Goal: Task Accomplishment & Management: Use online tool/utility

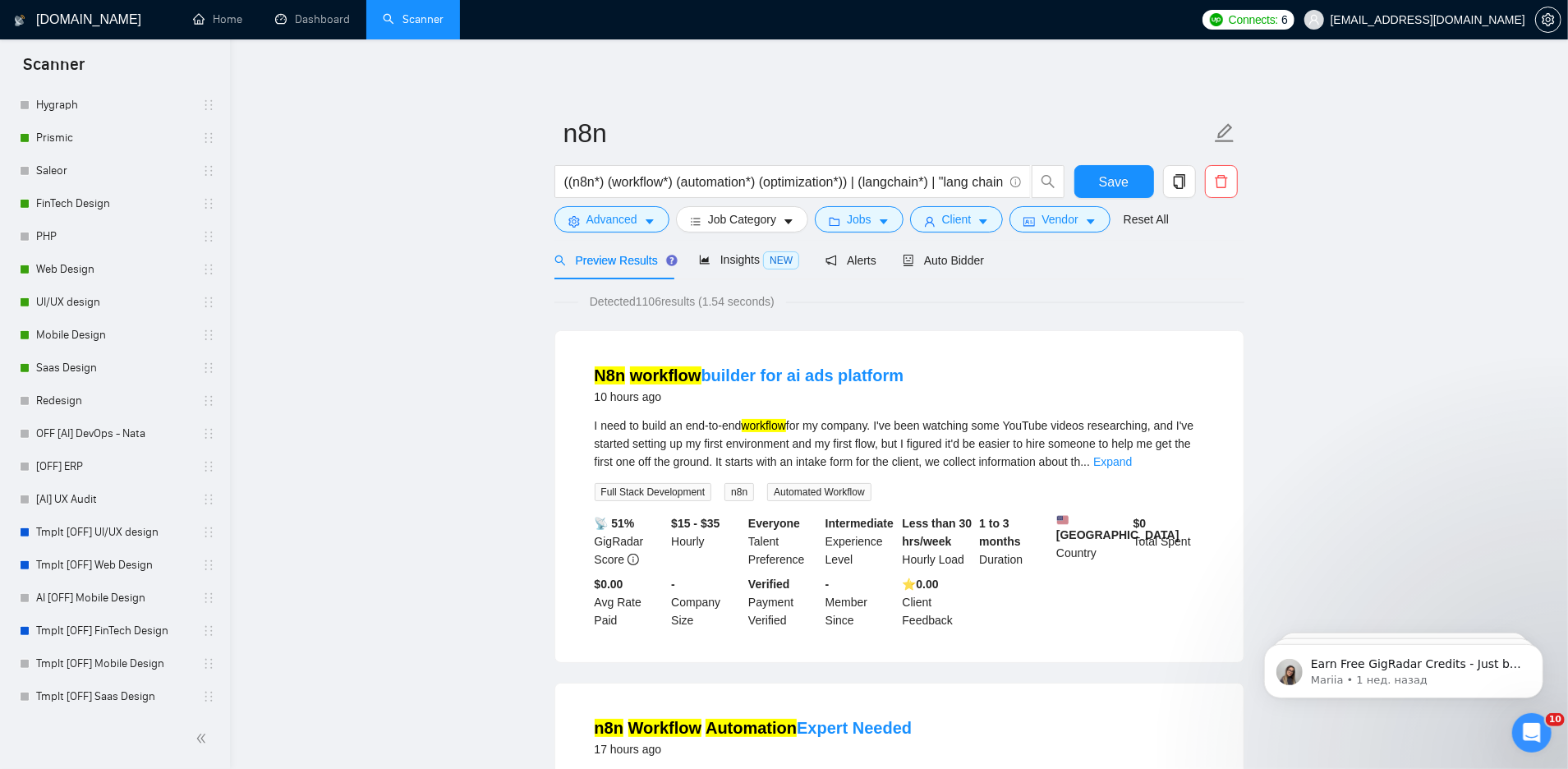
scroll to position [684, 0]
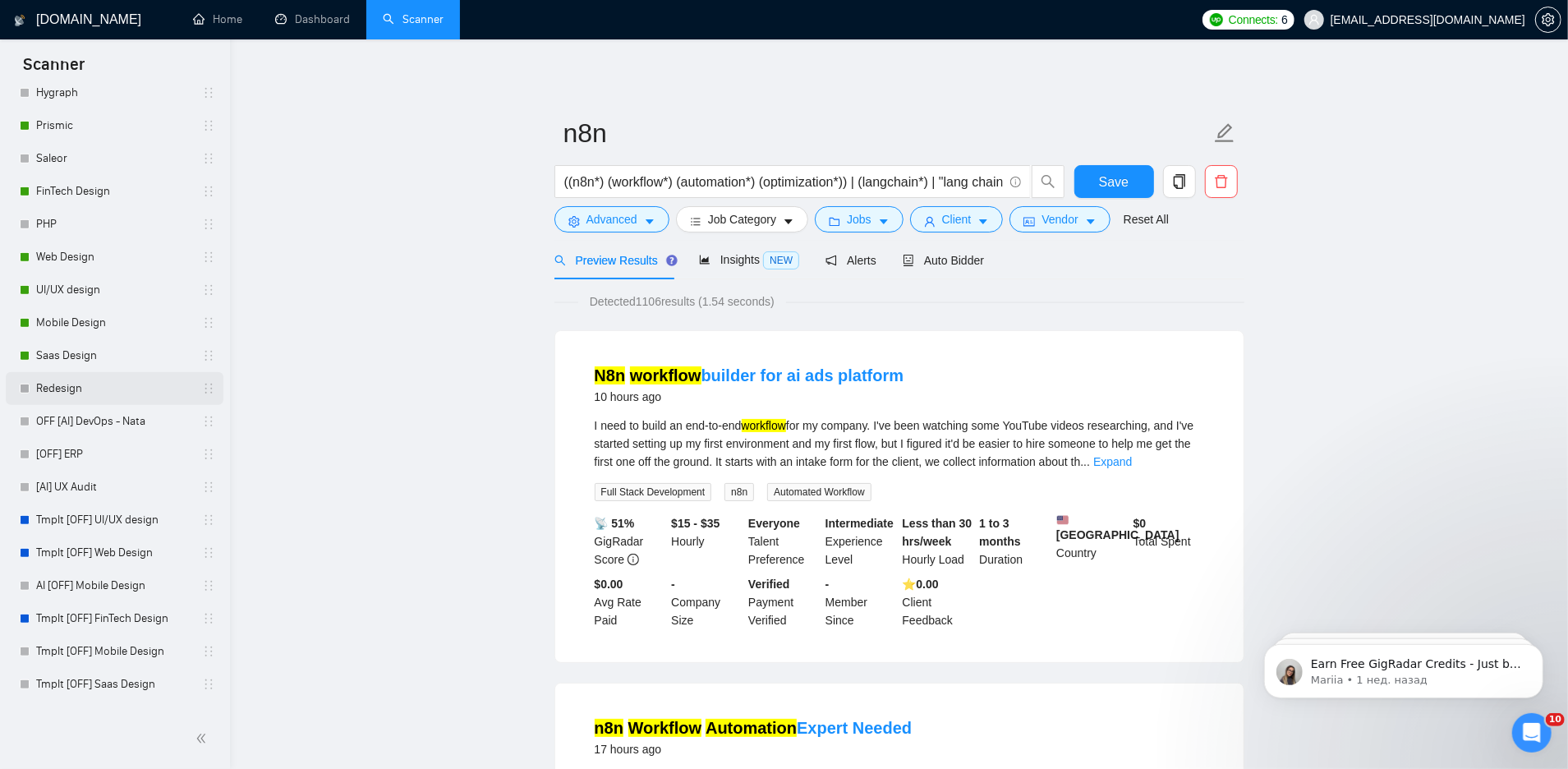
click at [80, 386] on link "Redesign" at bounding box center [113, 388] width 156 height 33
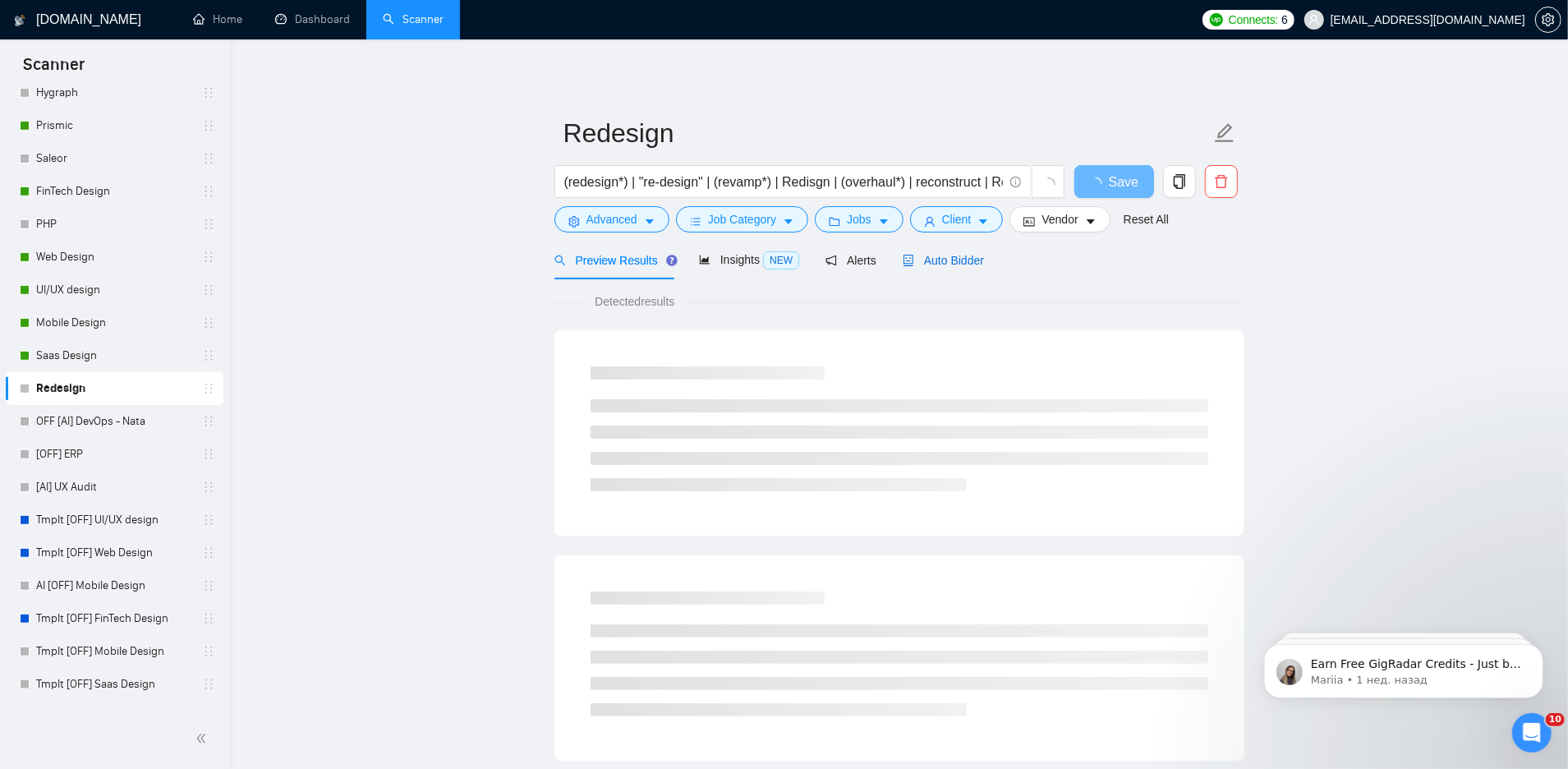
click at [956, 252] on div "Auto Bidder" at bounding box center [943, 260] width 81 height 18
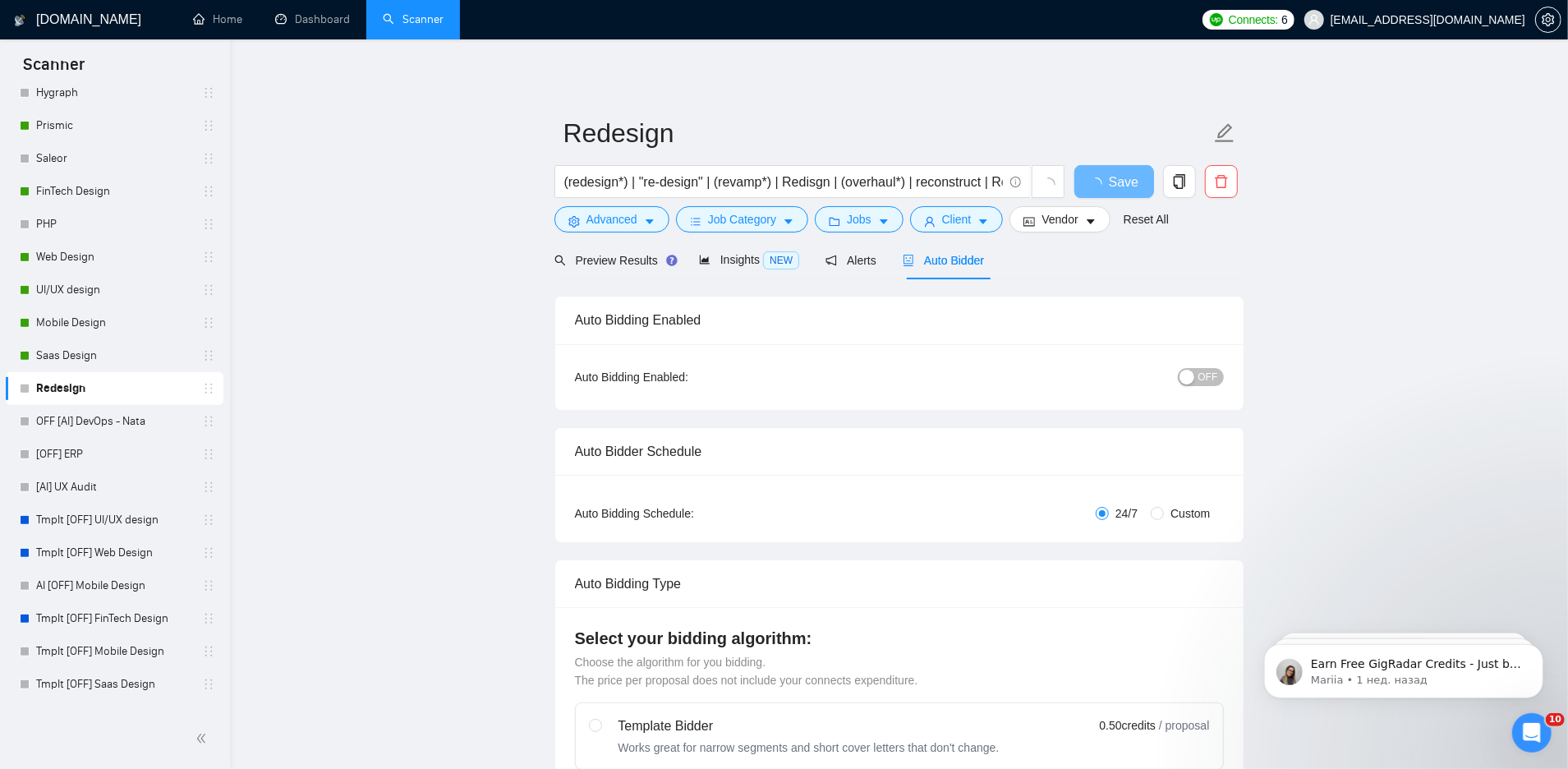
click at [1194, 386] on div "OFF" at bounding box center [1114, 377] width 216 height 26
click at [1191, 375] on div "button" at bounding box center [1187, 377] width 14 height 14
click at [632, 260] on span "Preview Results" at bounding box center [613, 260] width 119 height 13
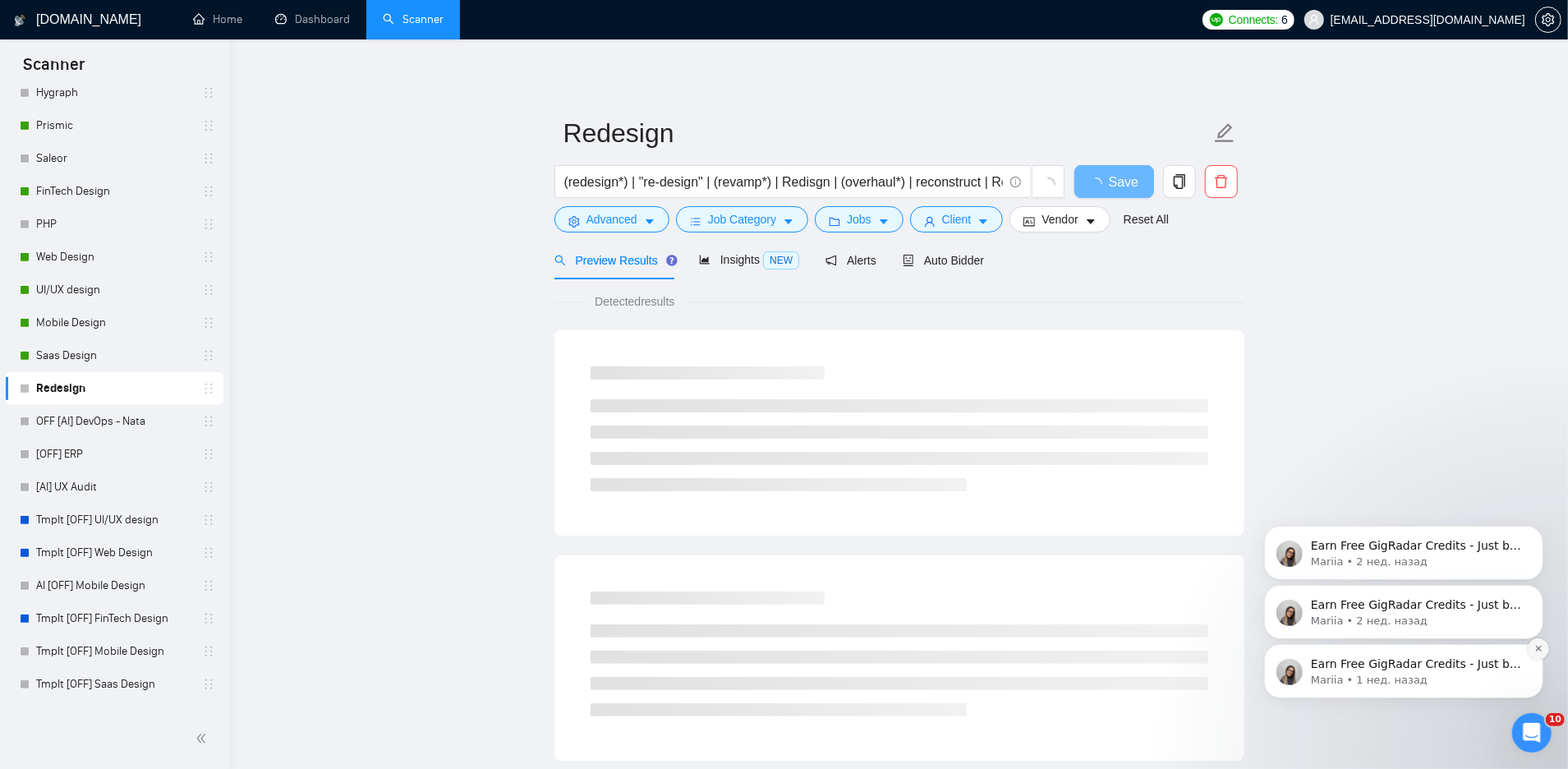
click at [1537, 652] on icon "Dismiss notification" at bounding box center [1538, 647] width 9 height 9
click at [1537, 652] on button "Dismiss notification" at bounding box center [1538, 649] width 17 height 17
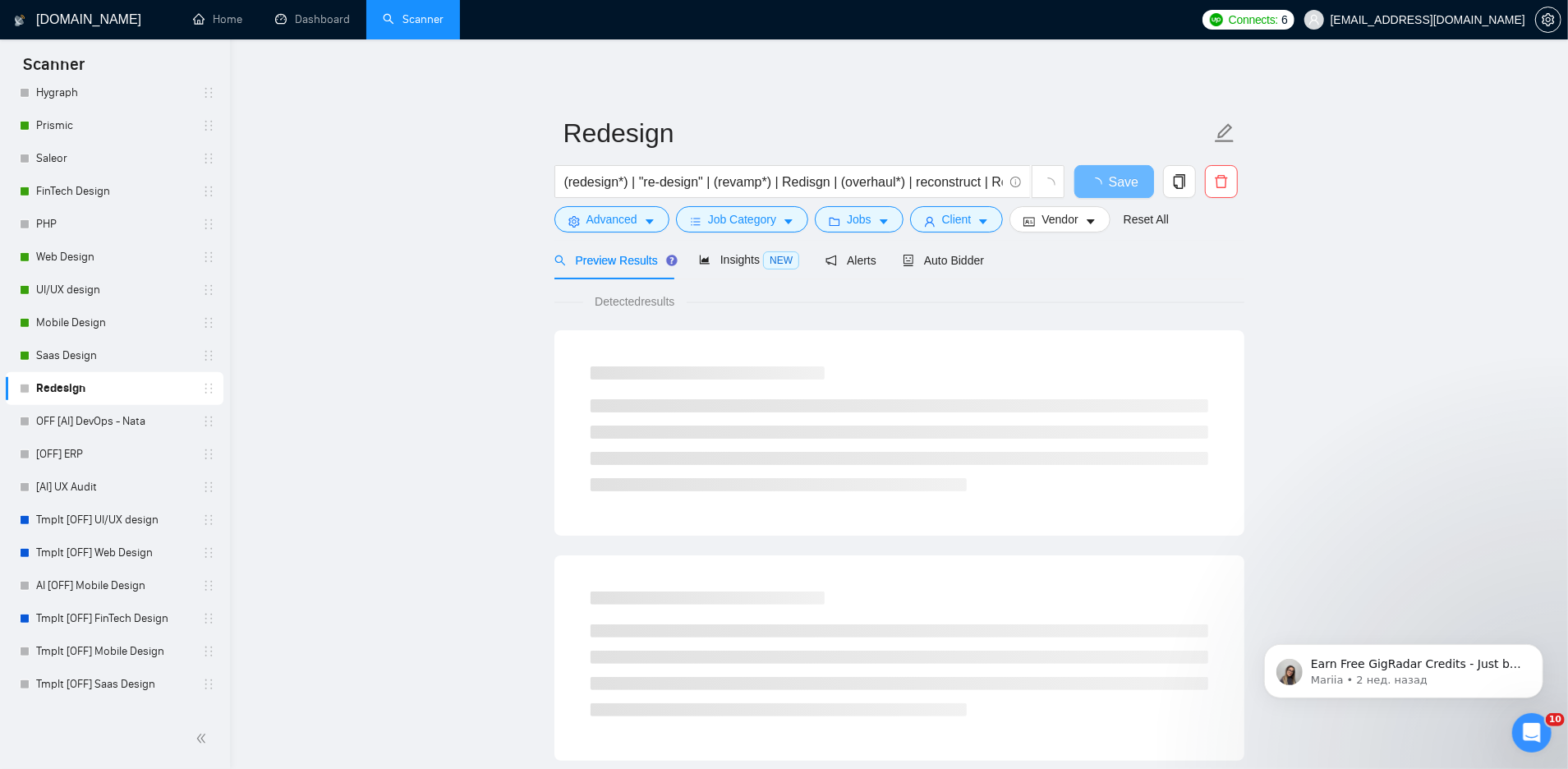
click at [1537, 652] on icon "Dismiss notification" at bounding box center [1538, 648] width 8 height 8
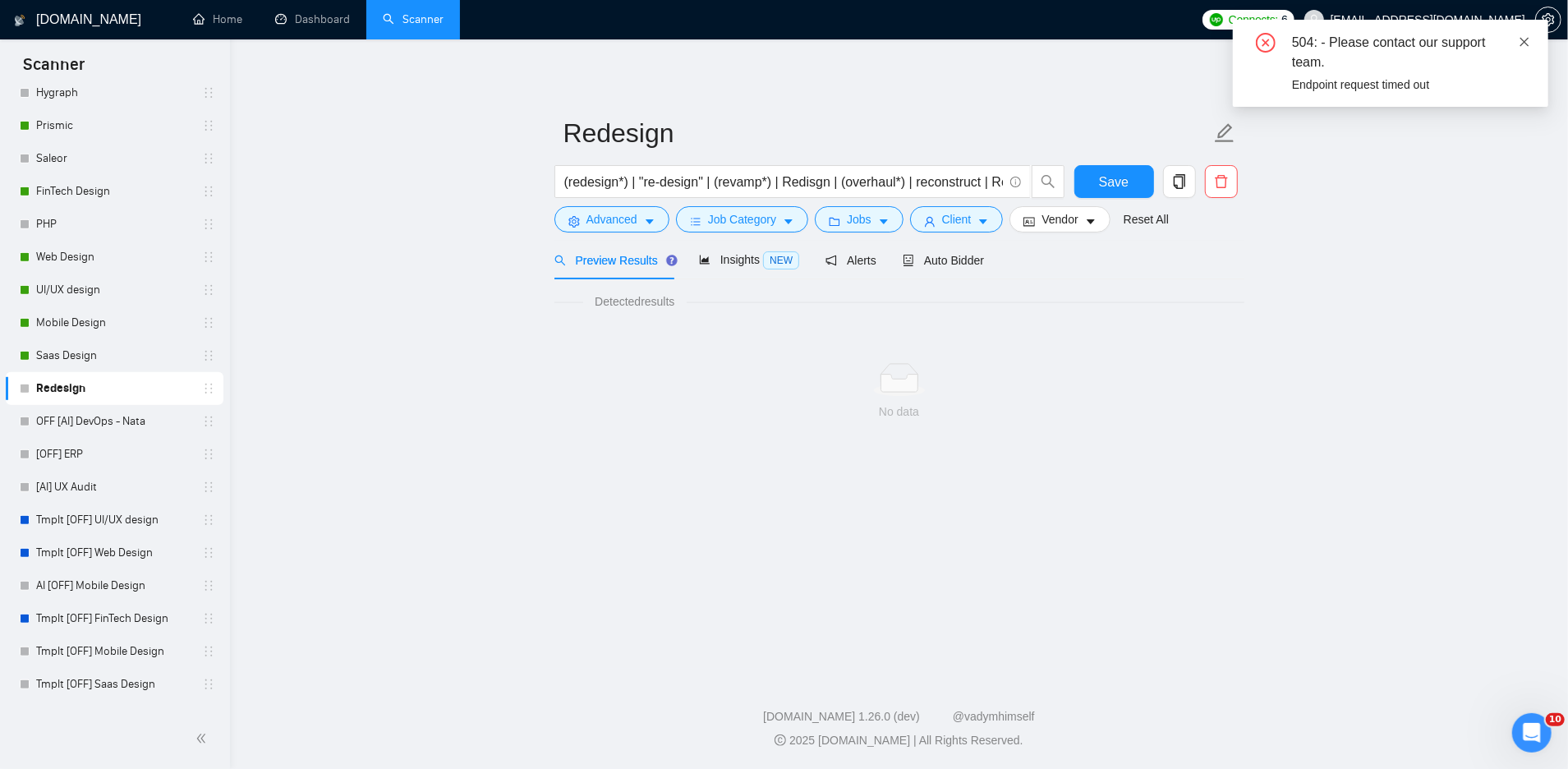
click at [1521, 45] on icon "close" at bounding box center [1524, 41] width 11 height 11
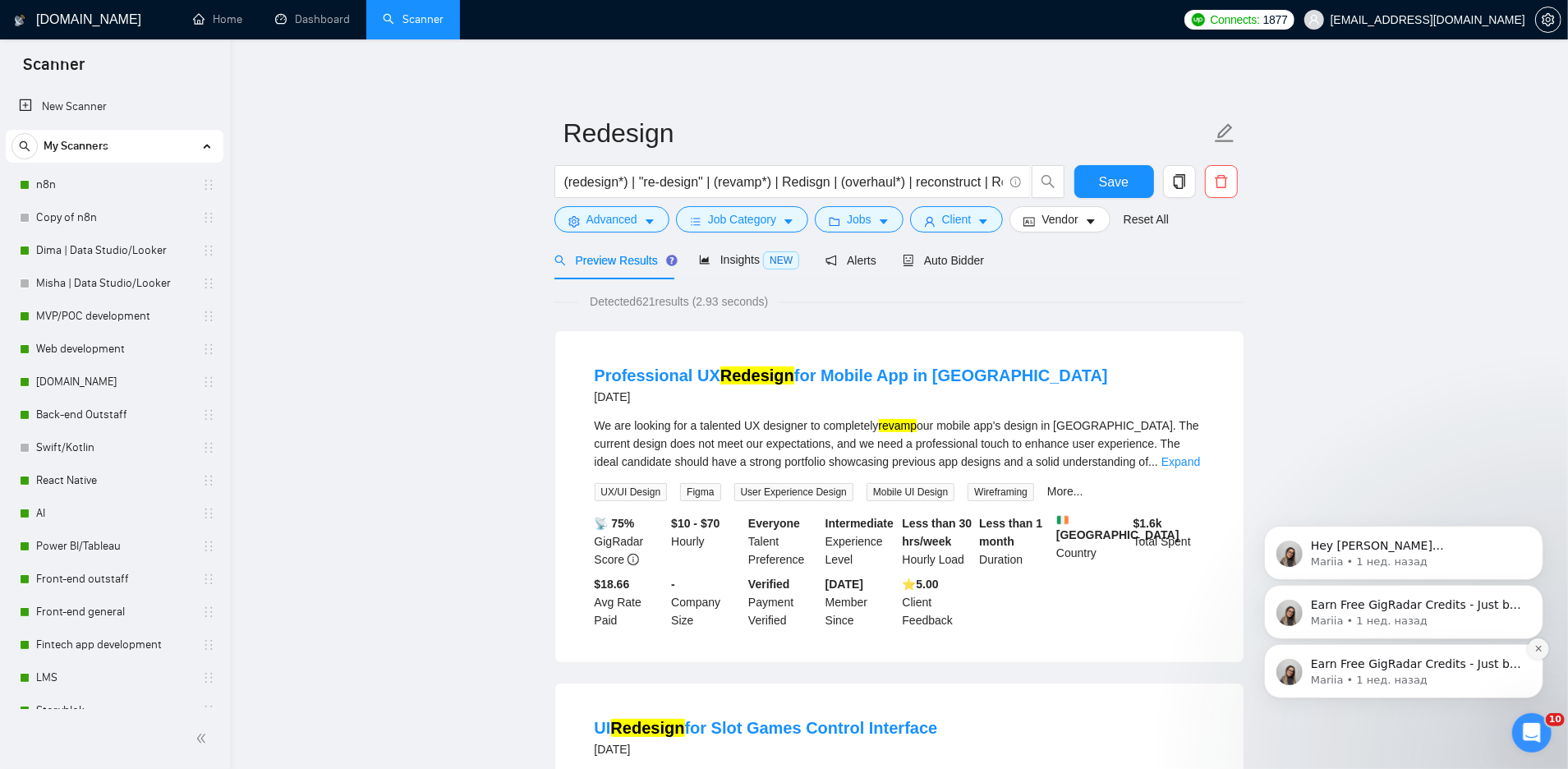
click at [1536, 654] on button "Dismiss notification" at bounding box center [1537, 648] width 21 height 21
click at [1534, 645] on icon "Dismiss notification" at bounding box center [1538, 647] width 9 height 9
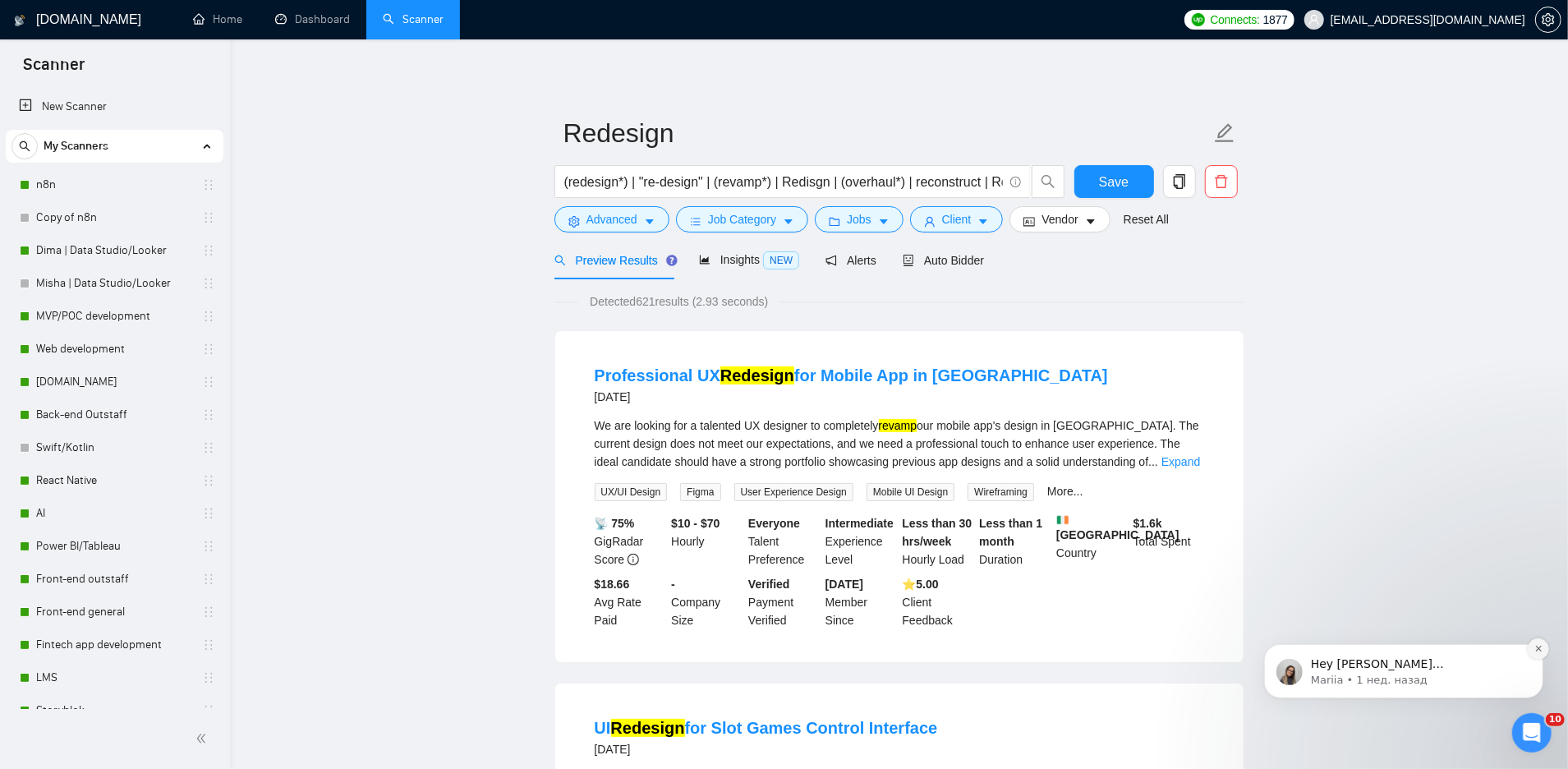
click at [1534, 648] on icon "Dismiss notification" at bounding box center [1538, 647] width 9 height 9
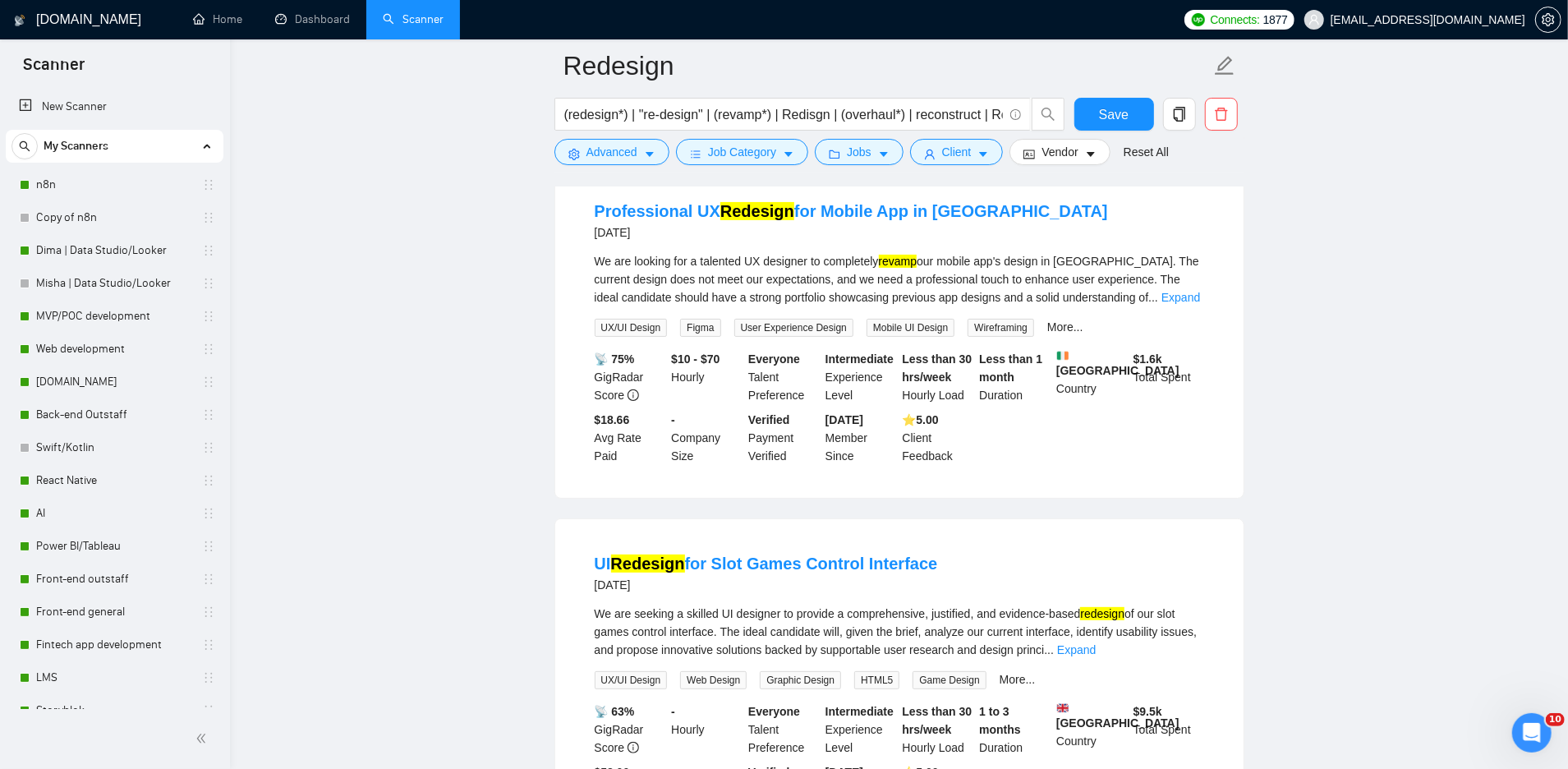
scroll to position [178, 0]
click at [619, 153] on span "Advanced" at bounding box center [612, 152] width 51 height 18
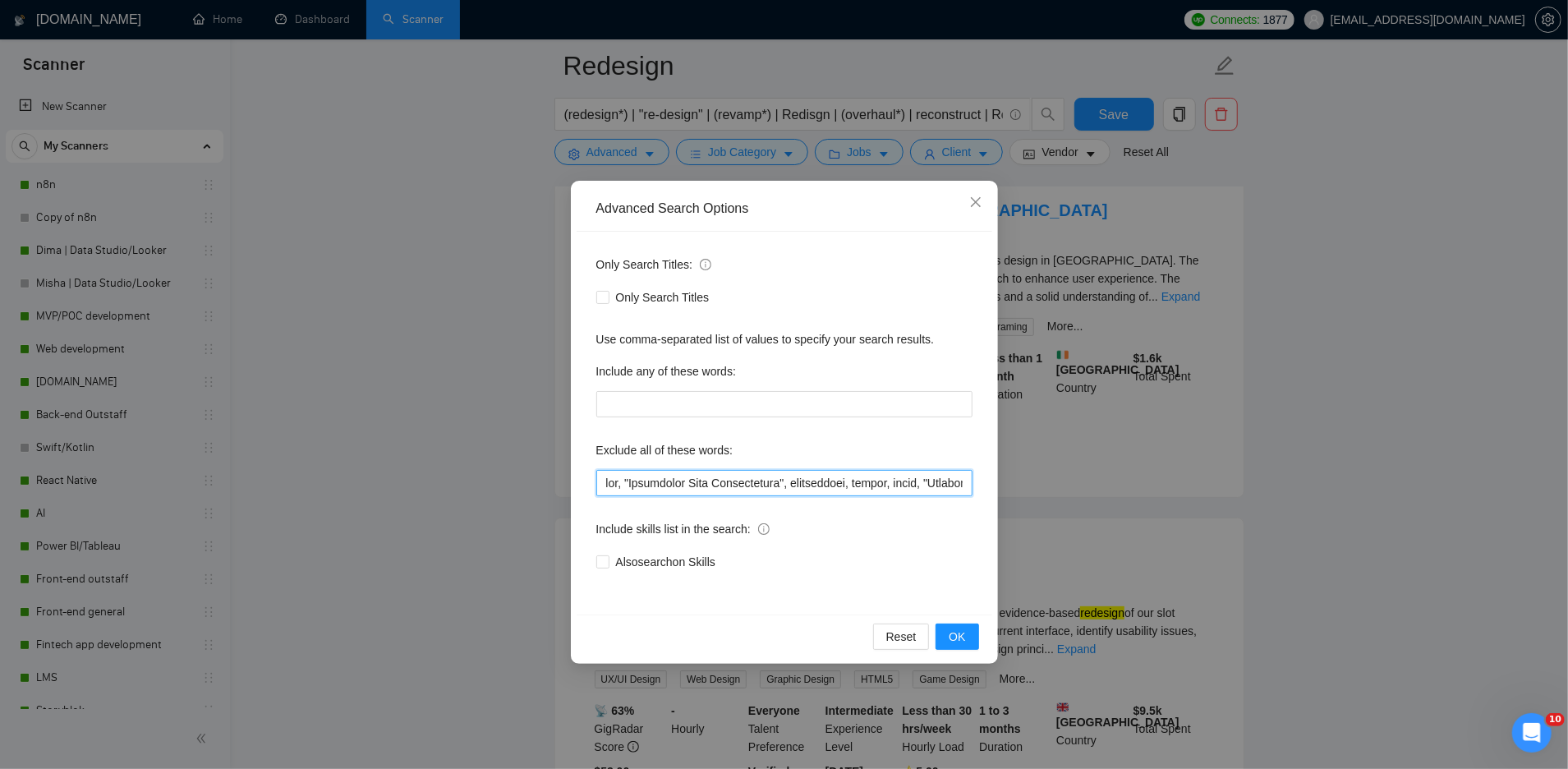
click at [599, 484] on input "text" at bounding box center [784, 483] width 376 height 26
click at [606, 483] on input "text" at bounding box center [784, 483] width 376 height 26
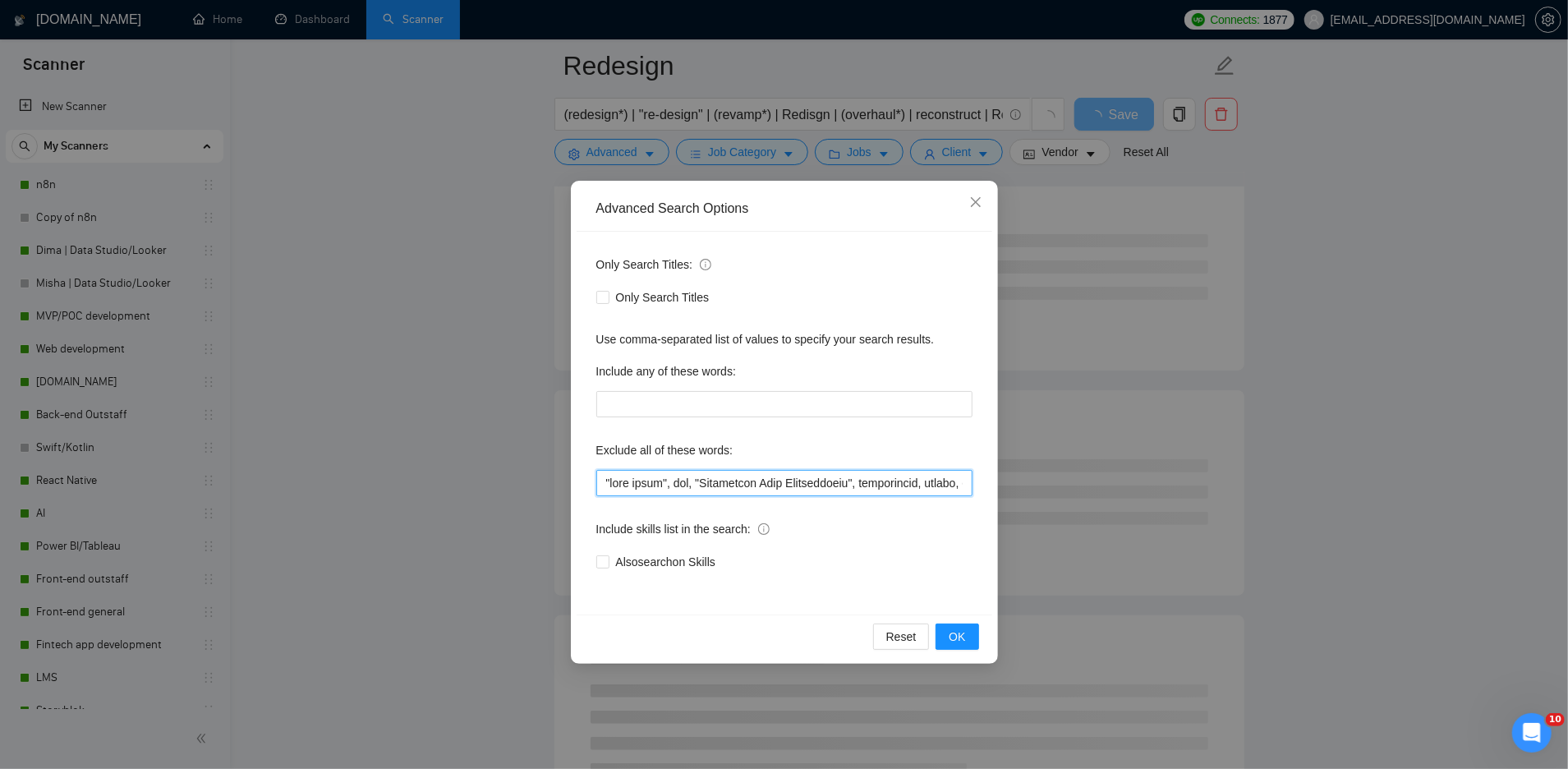
click at [679, 482] on input "text" at bounding box center [784, 483] width 376 height 26
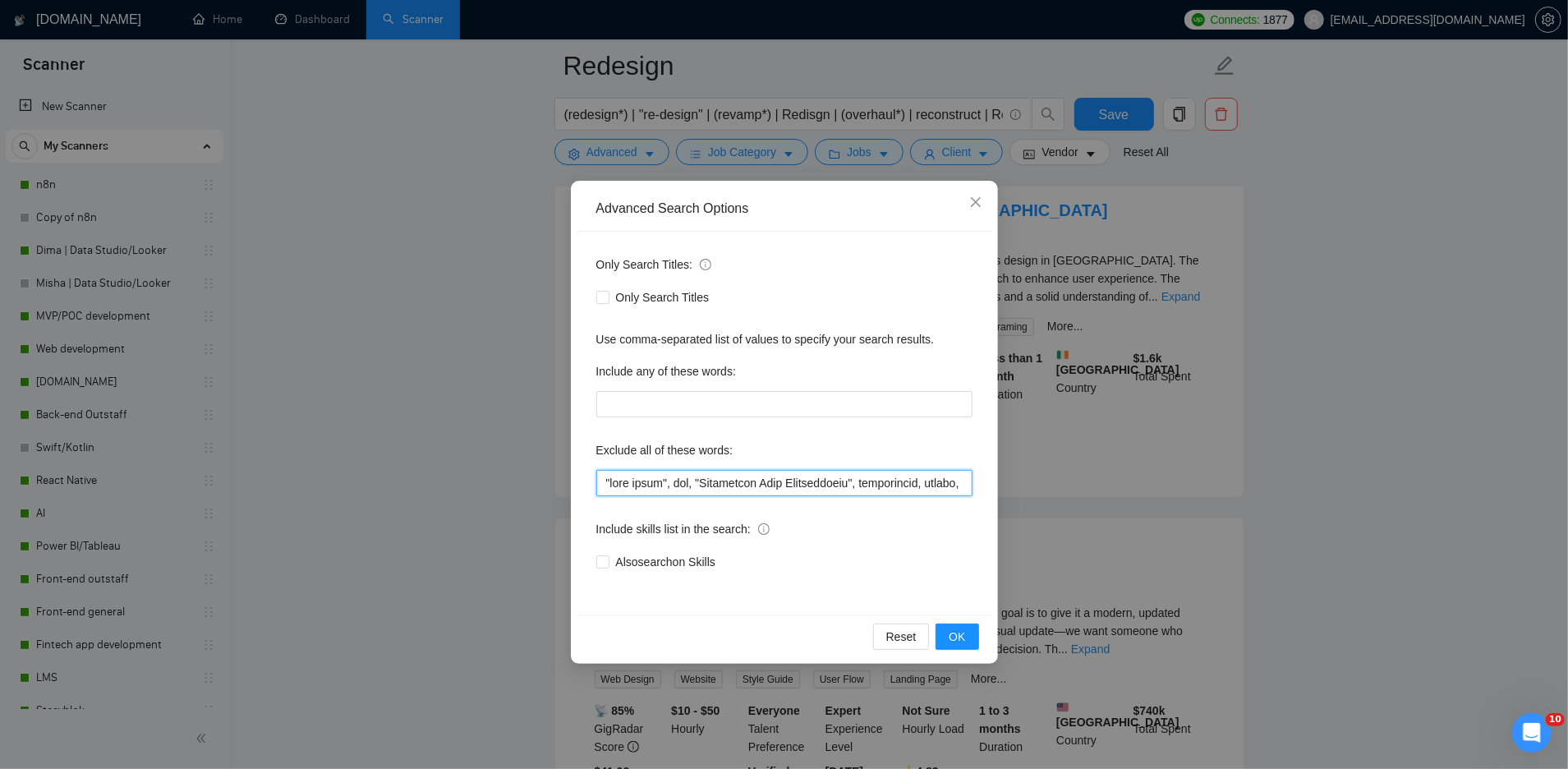
click at [600, 487] on input "text" at bounding box center [784, 483] width 376 height 26
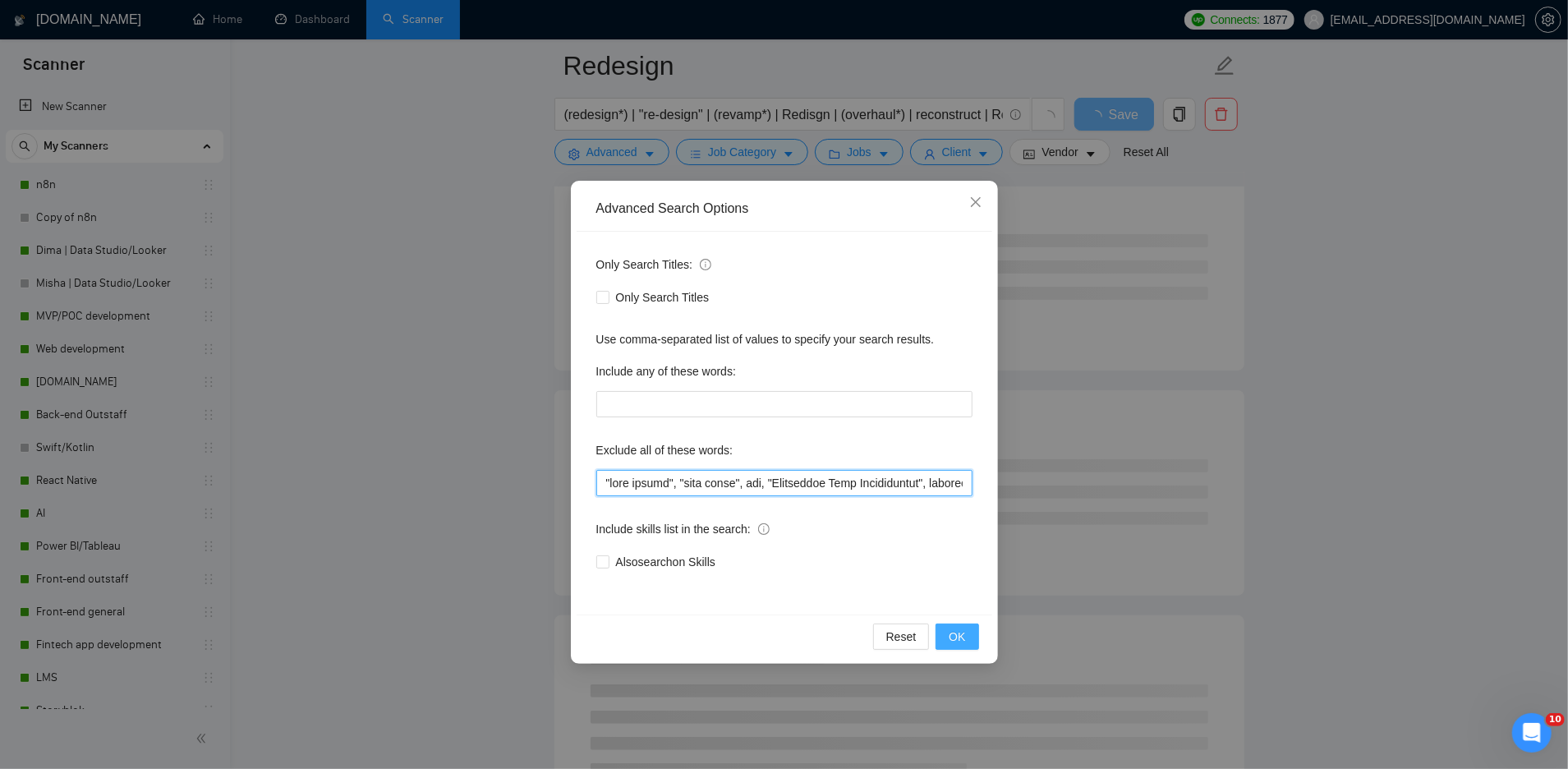
type input ""game design", "slot games", cro, "Conversion Rate Optimization", investigate, …"
click at [958, 637] on span "OK" at bounding box center [957, 636] width 16 height 18
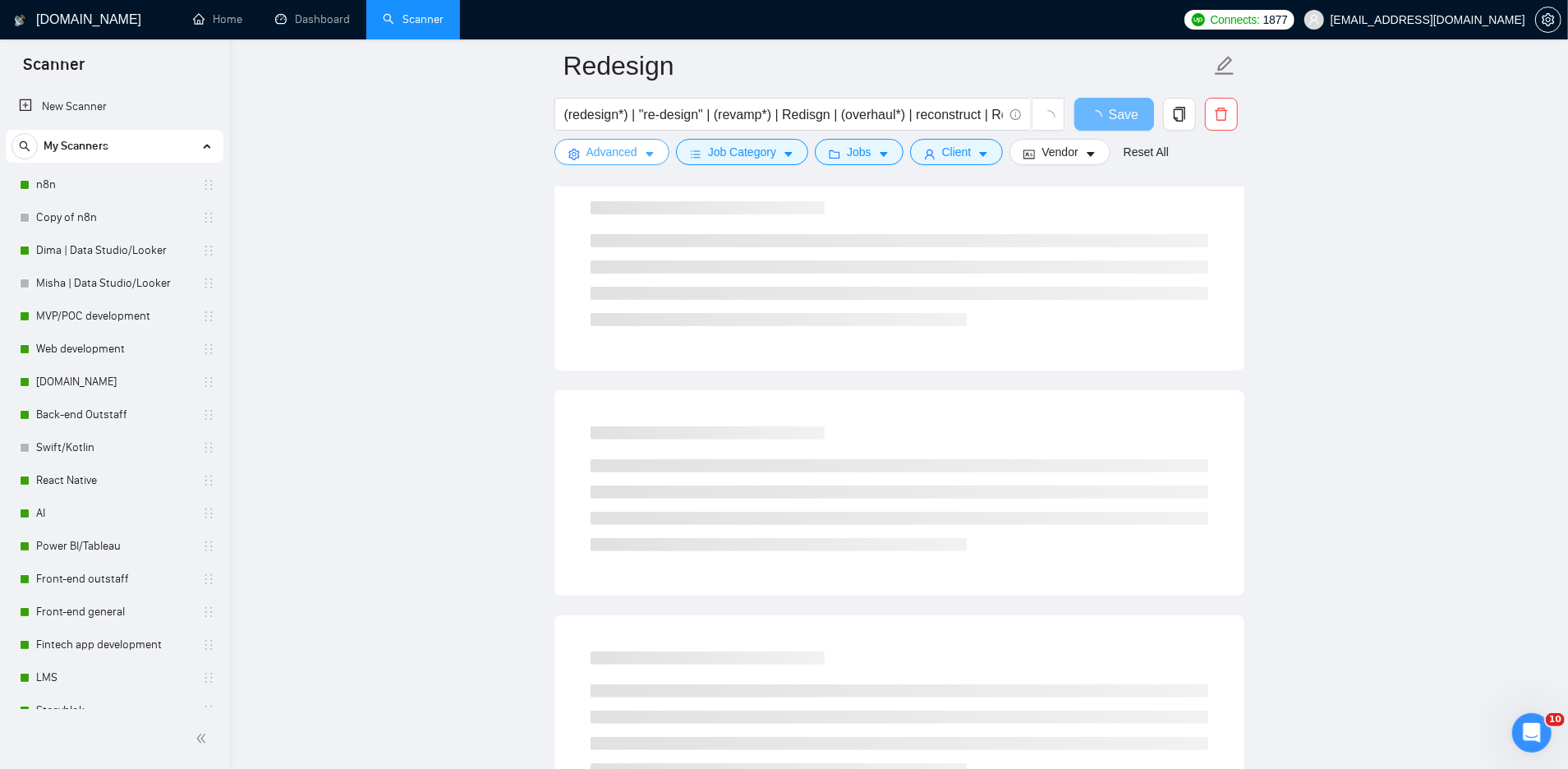
scroll to position [0, 0]
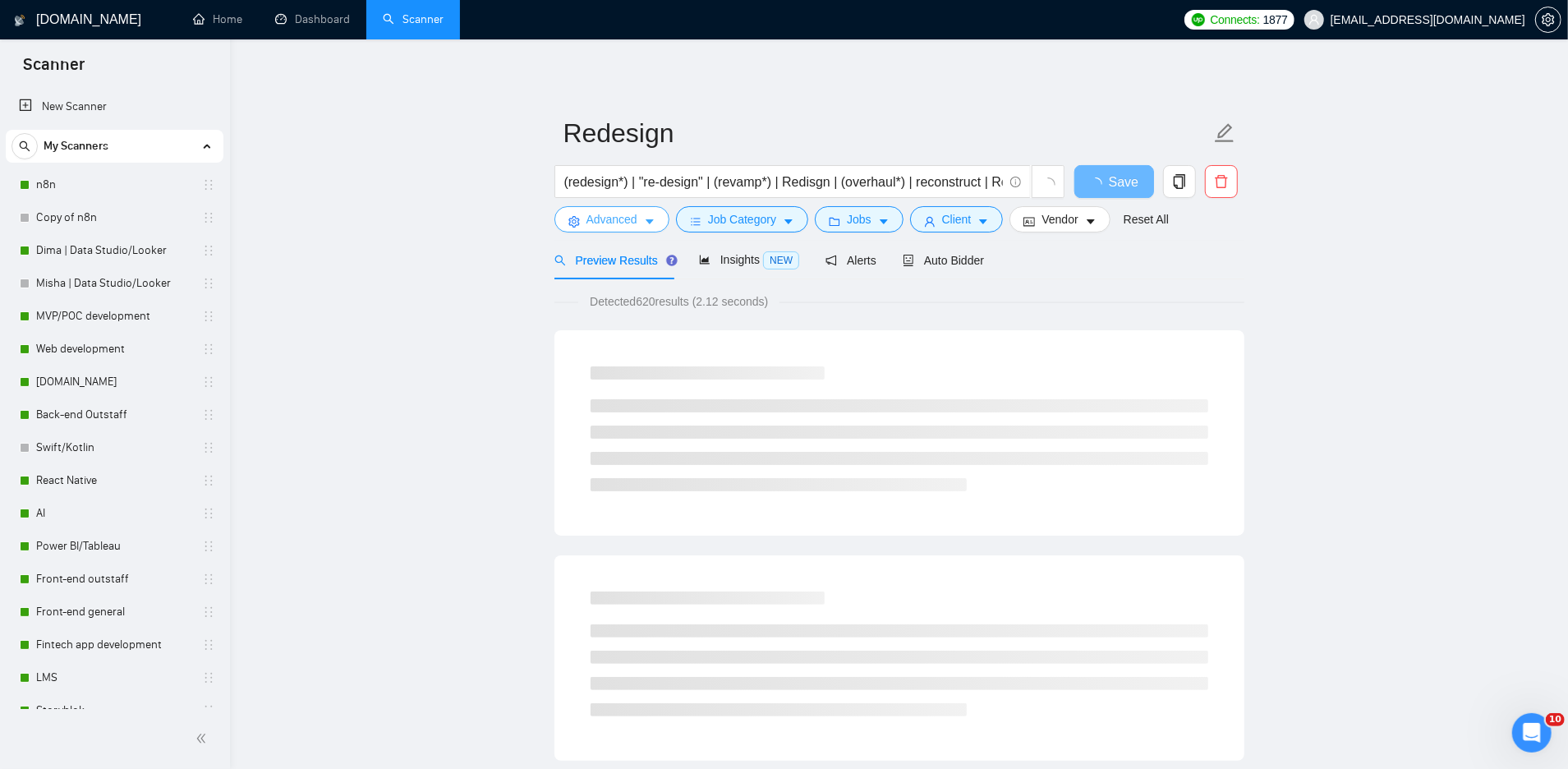
click at [596, 224] on span "Advanced" at bounding box center [612, 219] width 51 height 18
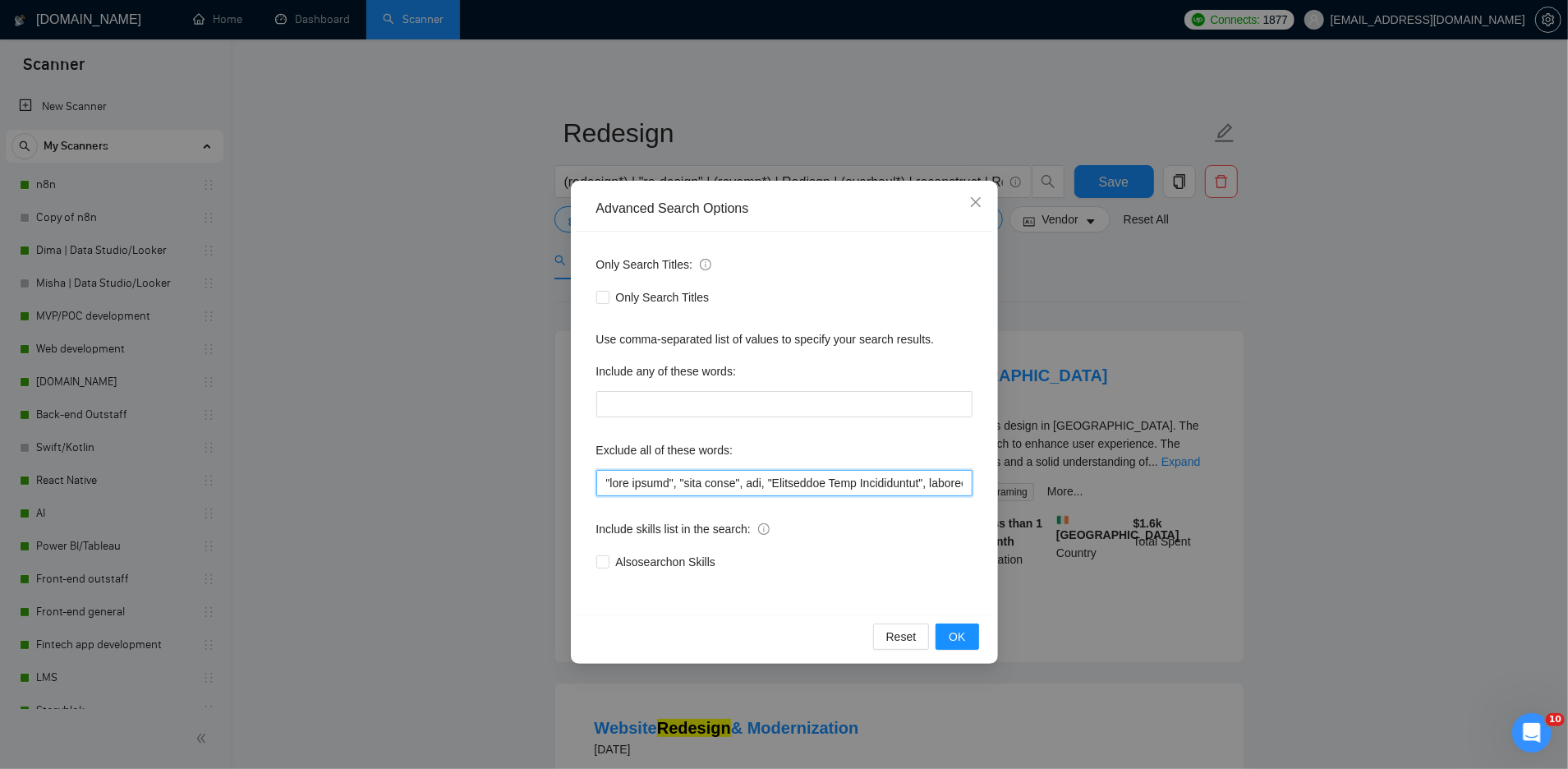
drag, startPoint x: 759, startPoint y: 483, endPoint x: 578, endPoint y: 491, distance: 181.2
click at [578, 491] on div "Only Search Titles: Only Search Titles Use comma-separated list of values to sp…" at bounding box center [784, 423] width 416 height 383
click at [956, 636] on span "OK" at bounding box center [957, 636] width 16 height 18
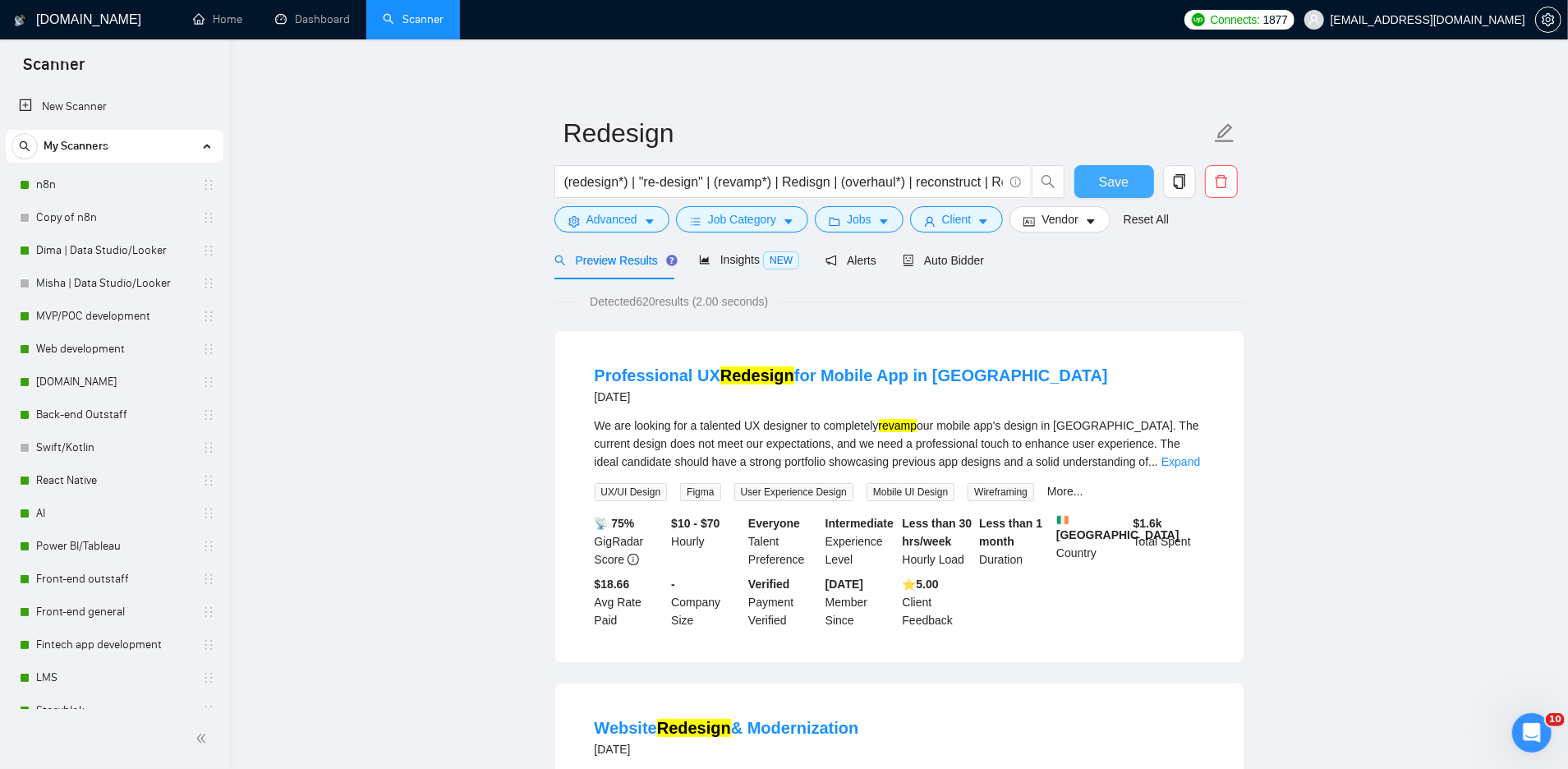
click at [1112, 182] on span "Save" at bounding box center [1114, 182] width 30 height 20
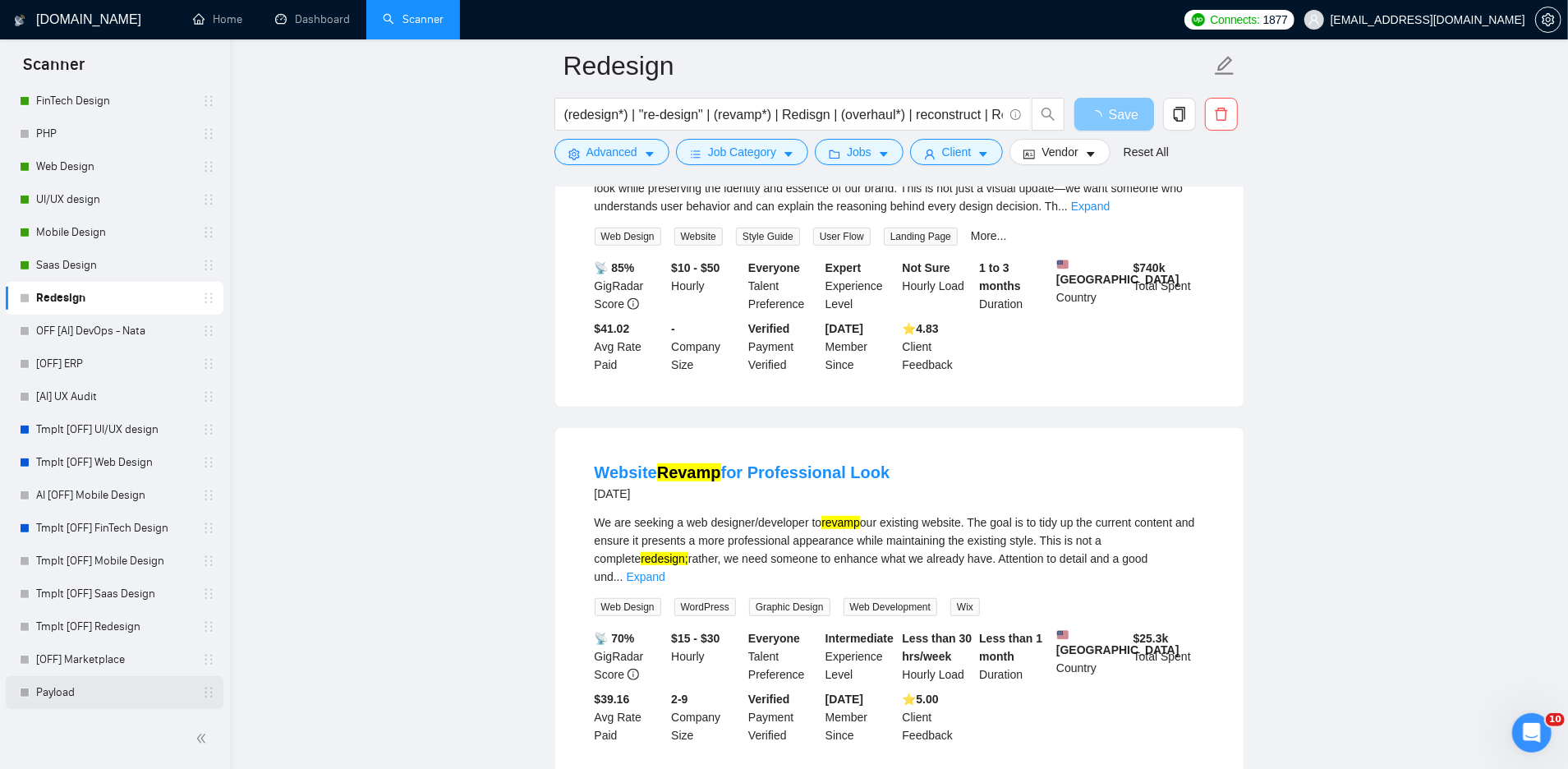
scroll to position [693, 0]
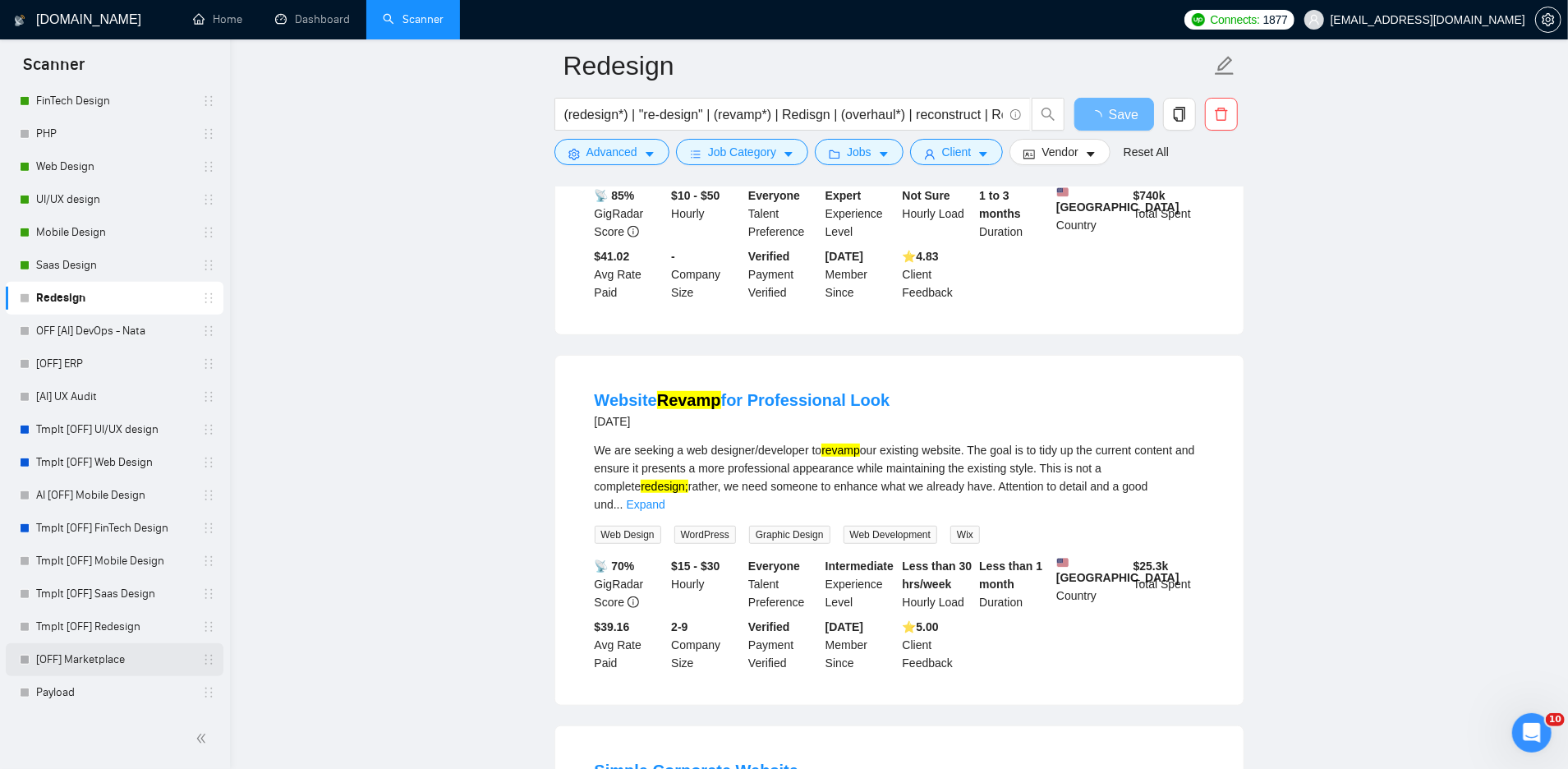
click at [69, 669] on link "[OFF] Marketplace" at bounding box center [113, 659] width 156 height 33
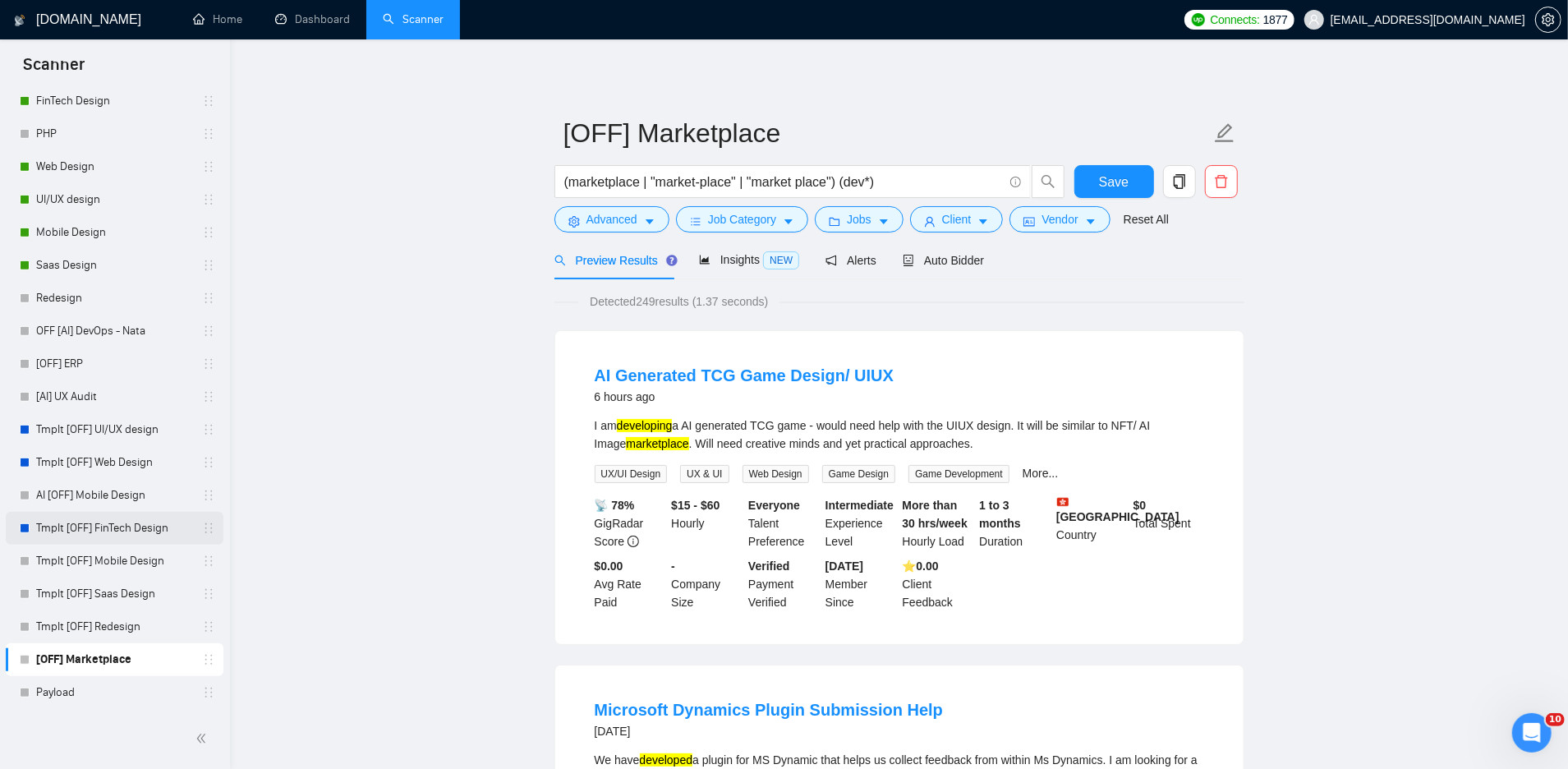
click at [64, 517] on link "Tmplt [OFF] FinTech Design" at bounding box center [113, 528] width 156 height 33
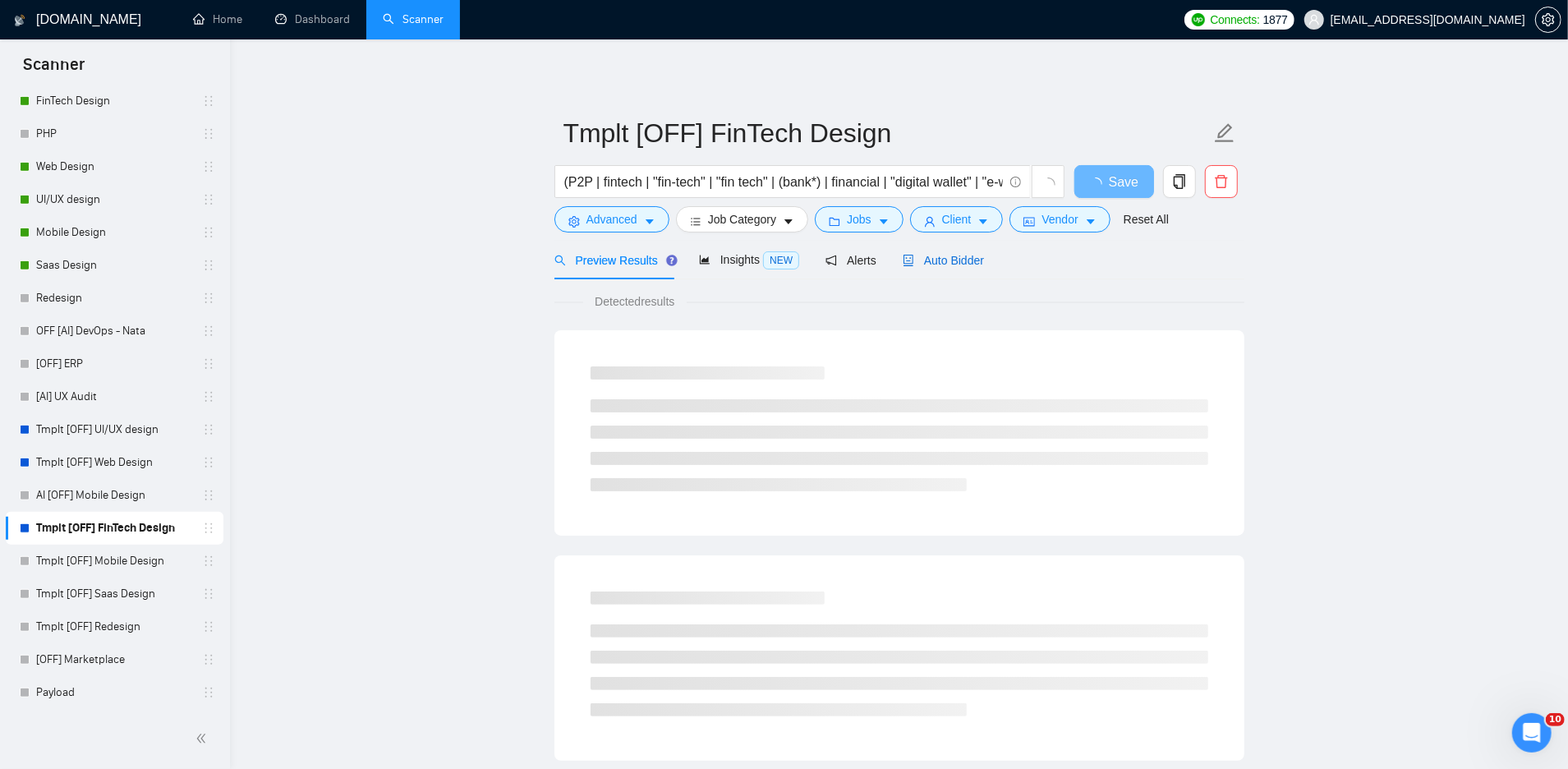
click at [940, 263] on span "Auto Bidder" at bounding box center [943, 260] width 81 height 13
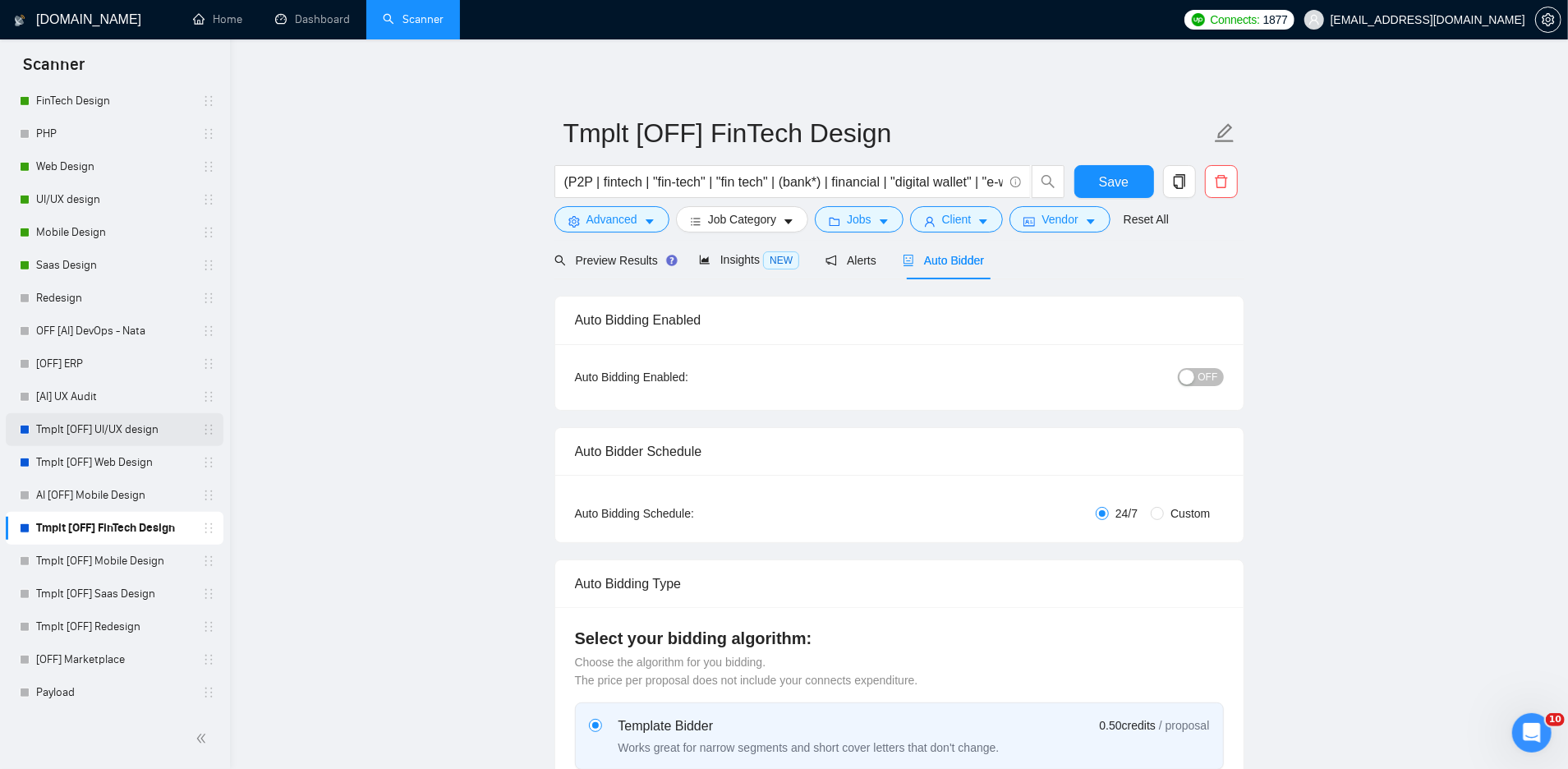
click at [78, 433] on link "Tmplt [OFF] UI/UX design" at bounding box center [113, 430] width 156 height 33
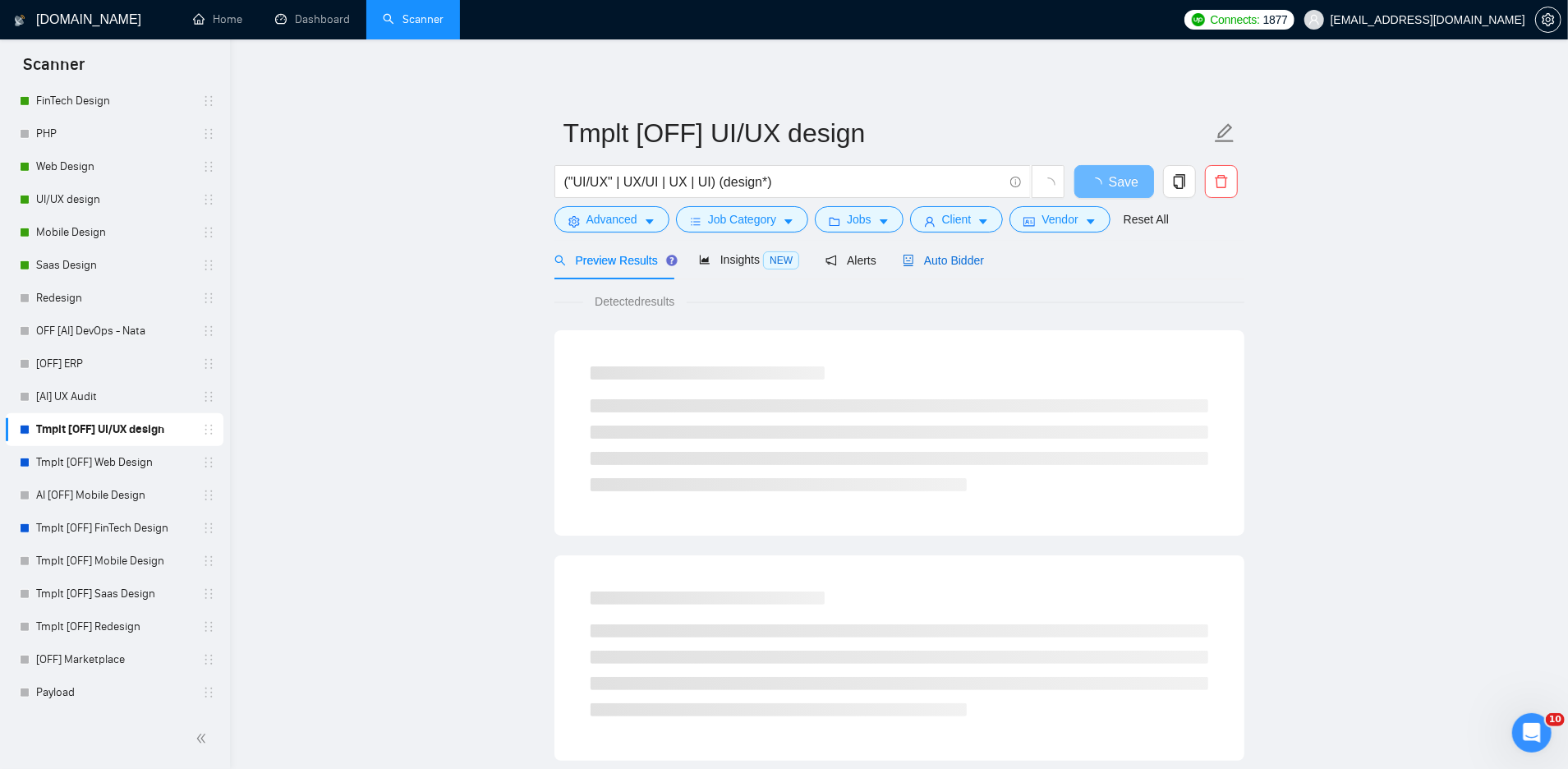
click at [934, 263] on span "Auto Bidder" at bounding box center [943, 260] width 81 height 13
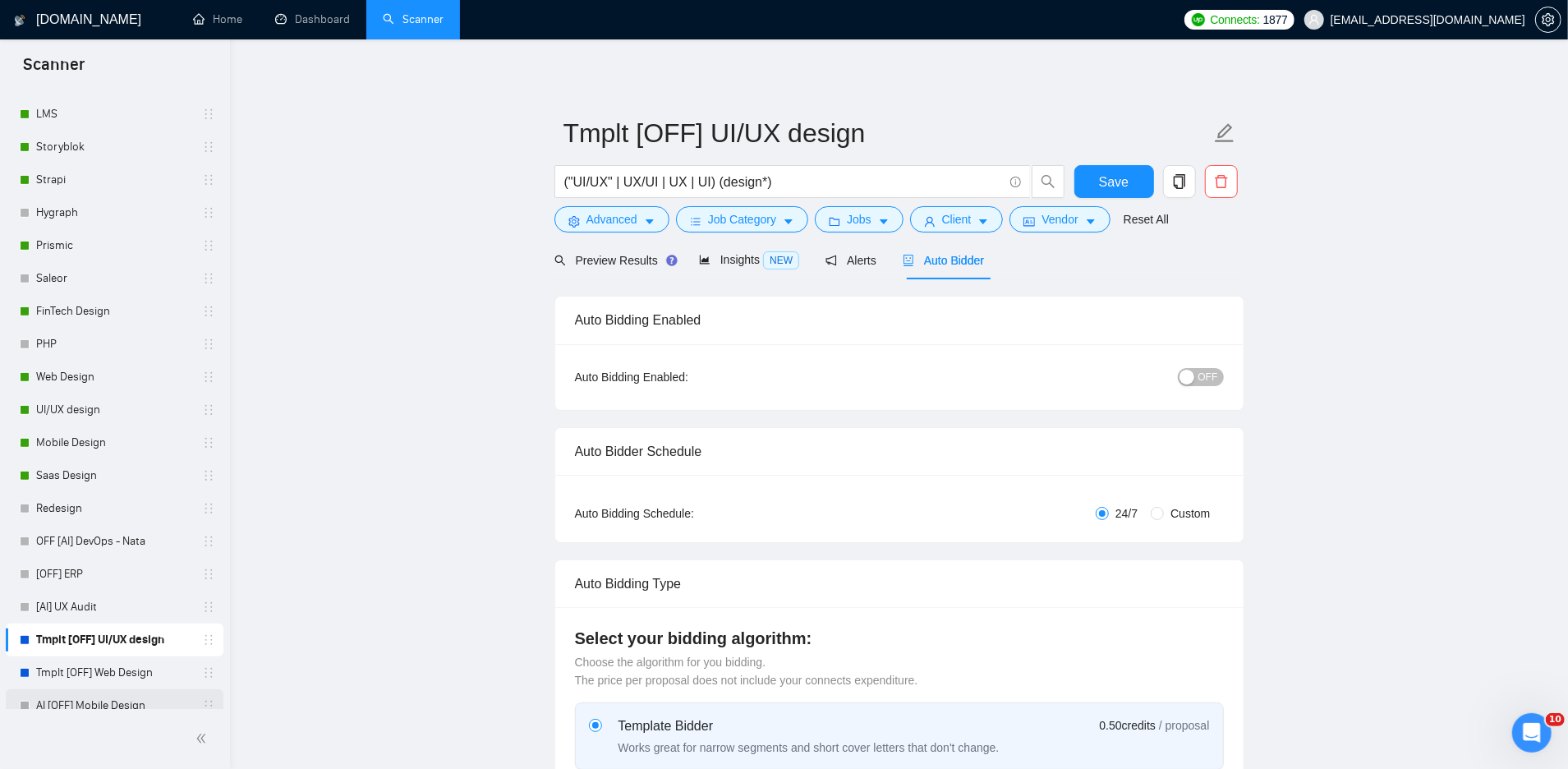
scroll to position [563, 0]
click at [62, 473] on link "Saas Design" at bounding box center [113, 477] width 156 height 33
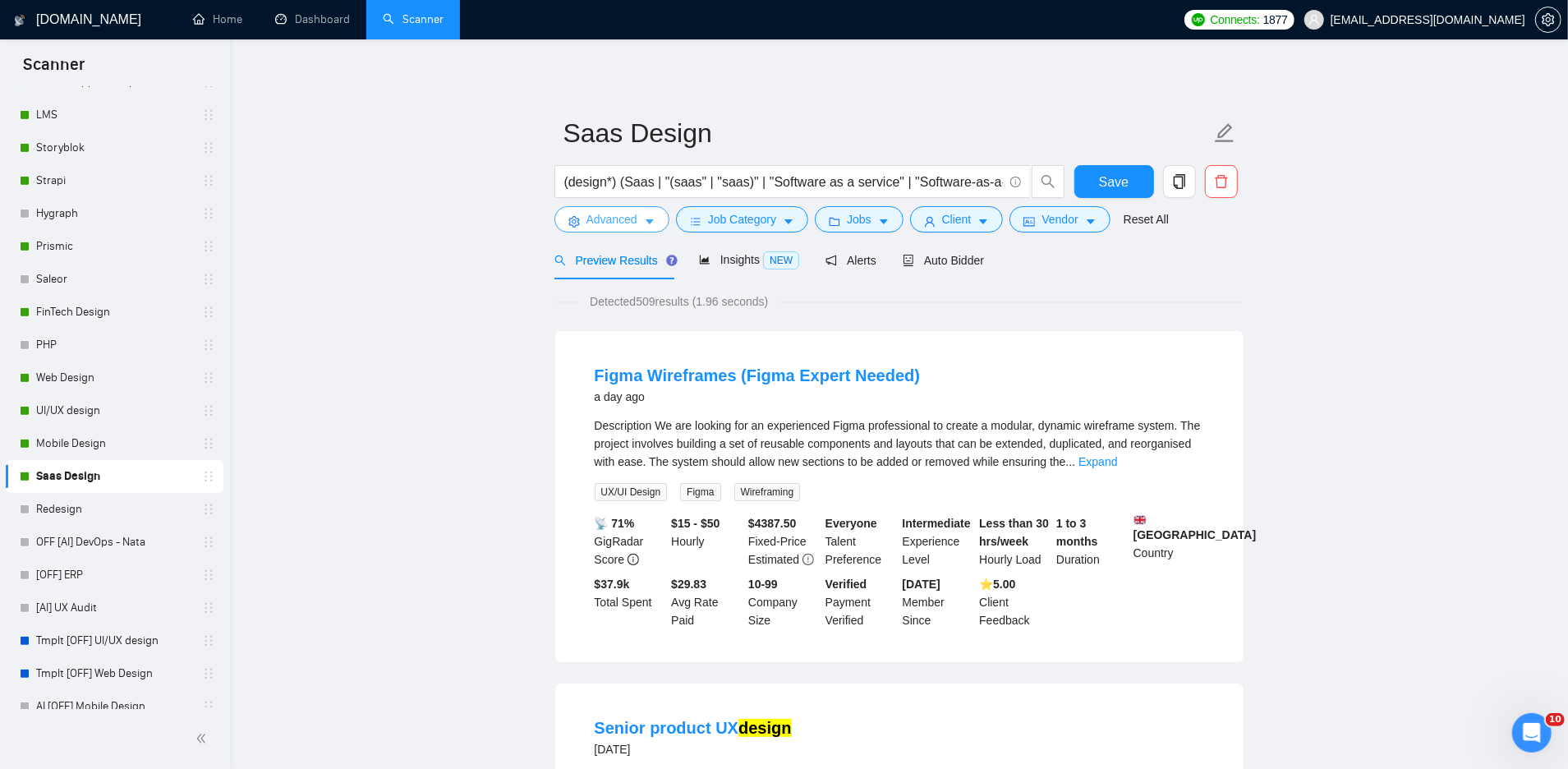
click at [623, 224] on span "Advanced" at bounding box center [612, 219] width 51 height 18
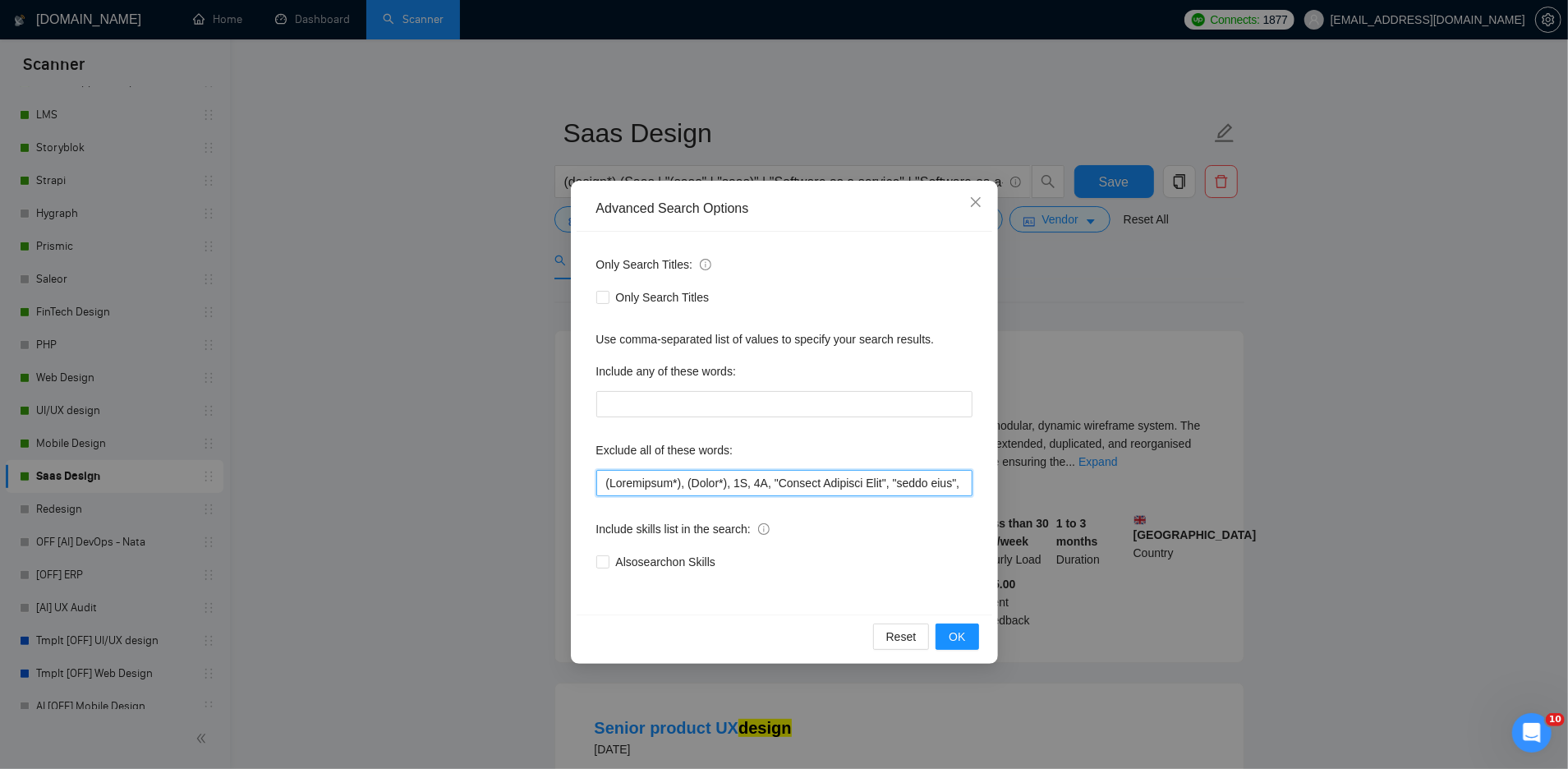
click at [598, 479] on input "text" at bounding box center [784, 483] width 376 height 26
paste input ""game design", "slot games","
type input ""game design", "slot games", (Whitepaper*), (Ebook*), 3D, 2D, "Company Overview…"
click at [957, 633] on span "OK" at bounding box center [957, 636] width 16 height 18
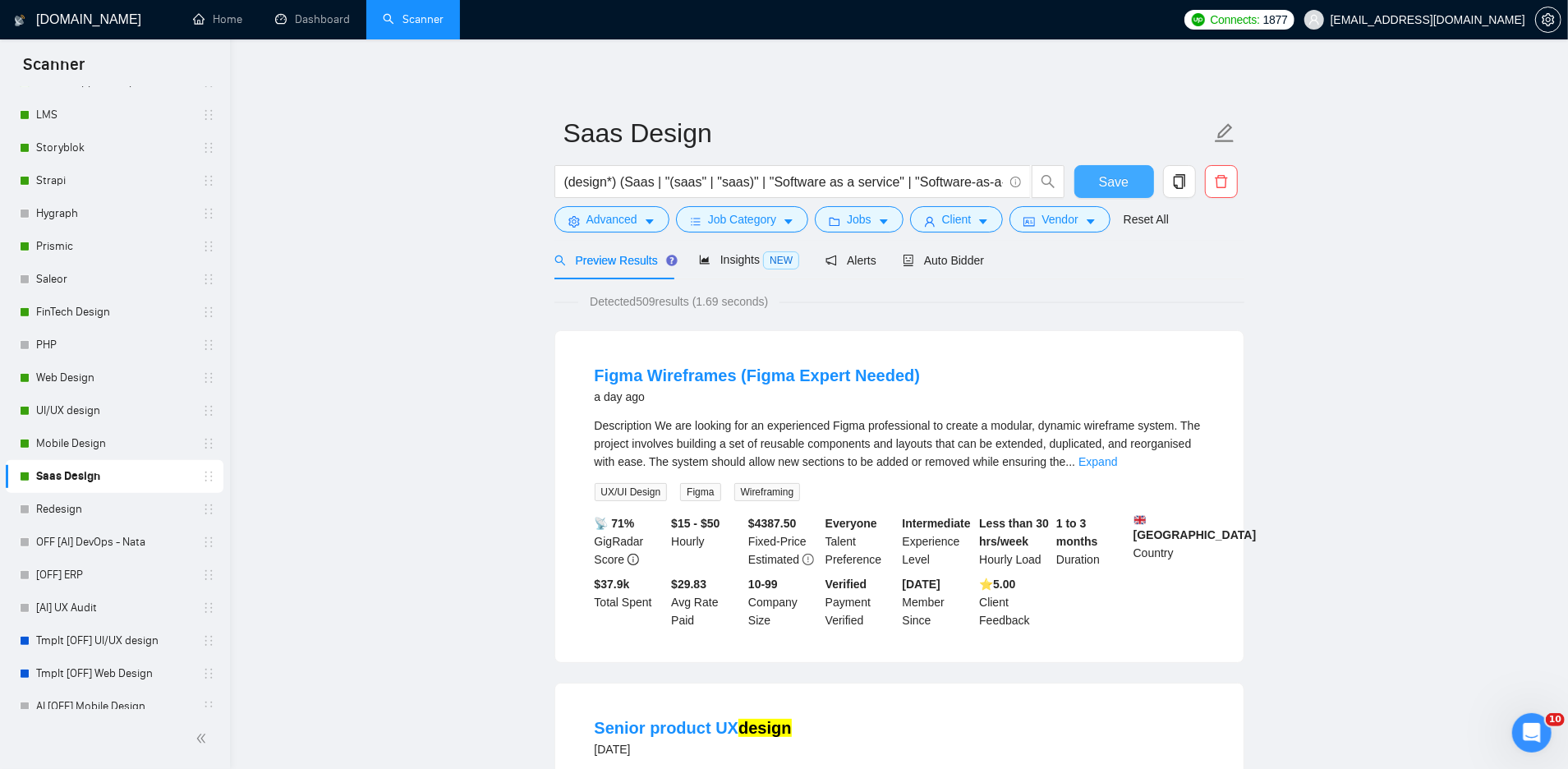
click at [1125, 182] on span "Save" at bounding box center [1114, 182] width 30 height 20
click at [101, 438] on link "Mobile Design" at bounding box center [113, 443] width 156 height 33
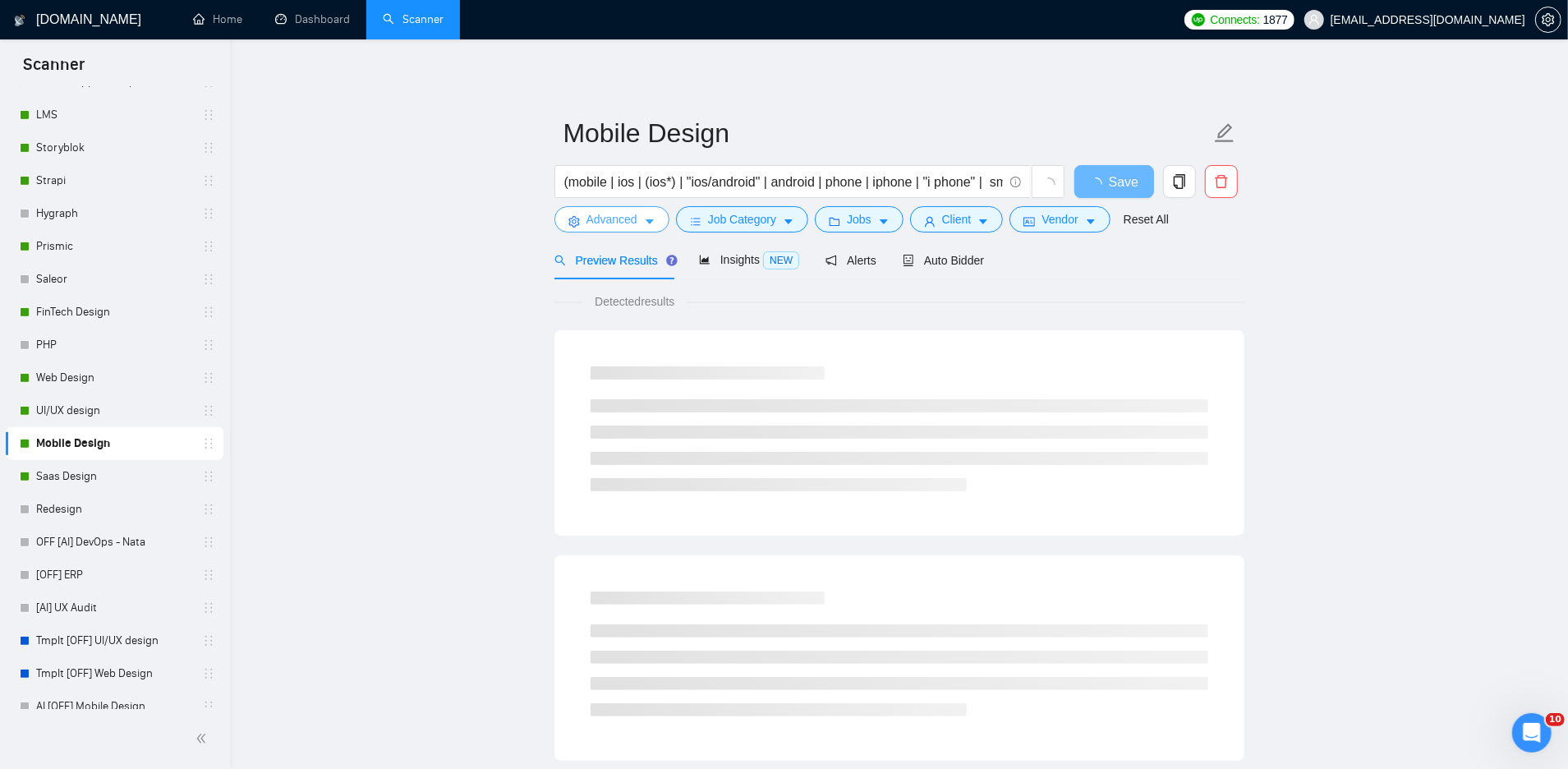
click at [593, 214] on span "Advanced" at bounding box center [612, 219] width 51 height 18
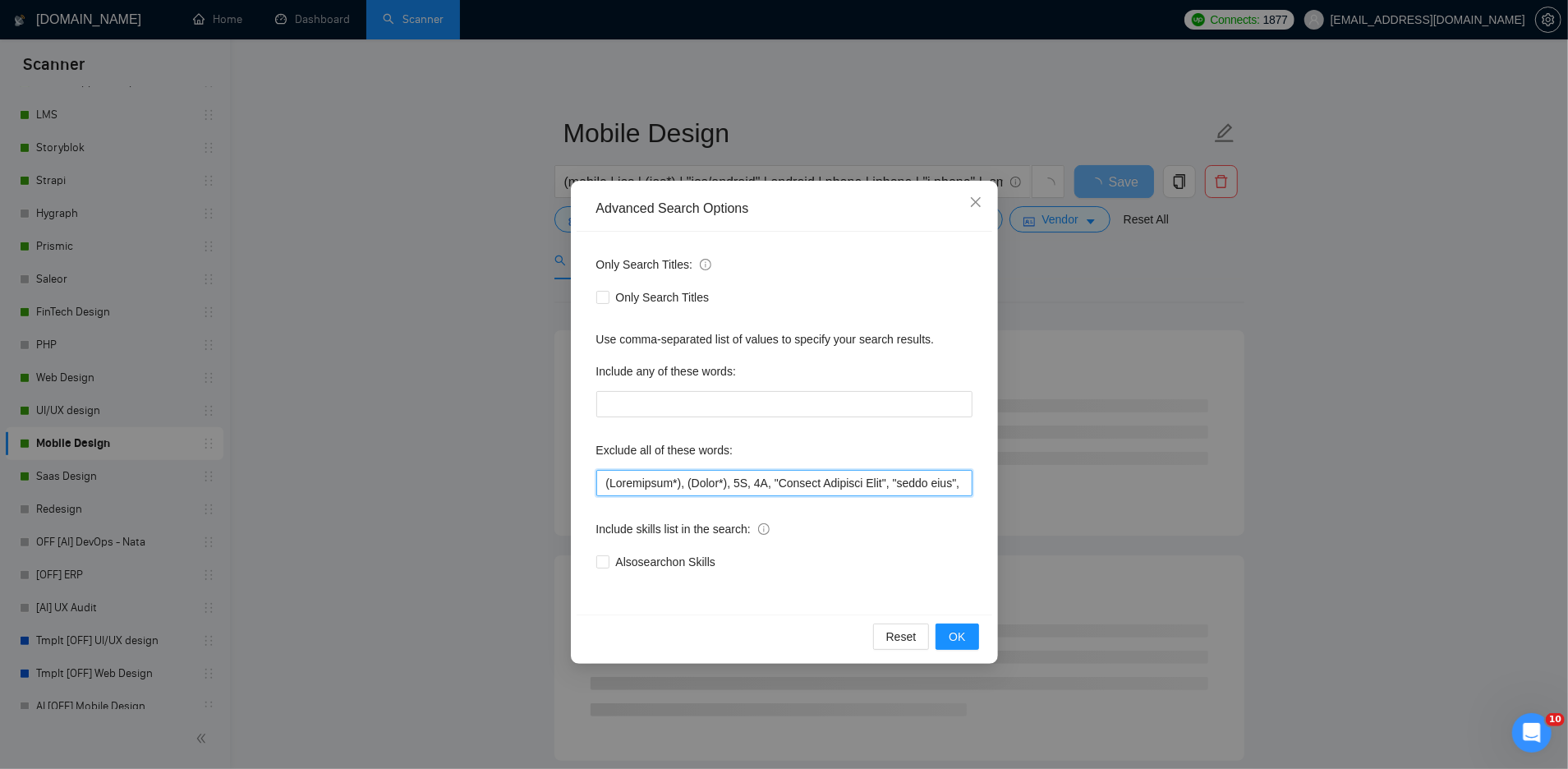
click at [598, 478] on input "text" at bounding box center [784, 483] width 376 height 26
paste input ""game design", "slot games","
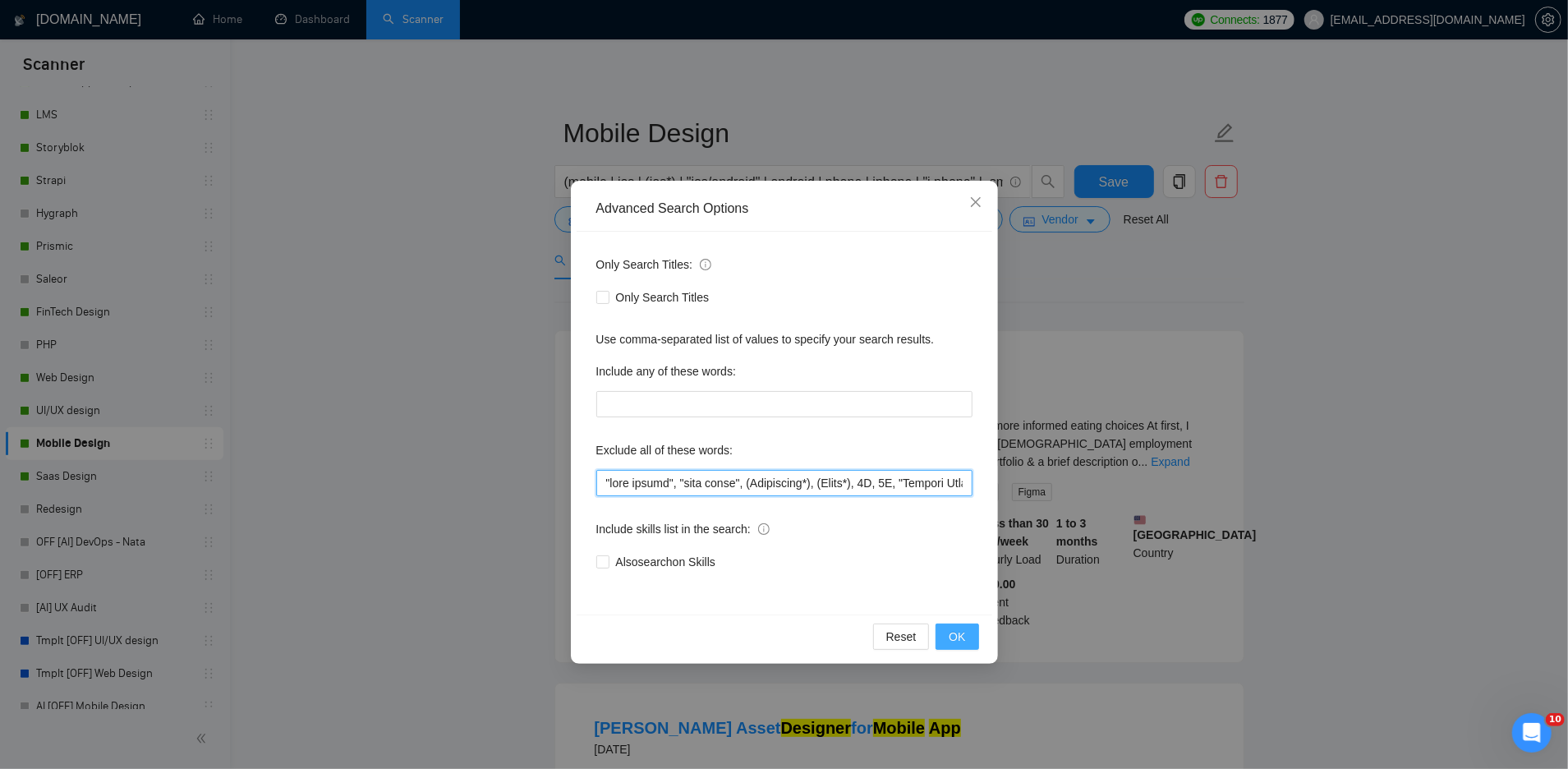
type input ""game design", "slot games", (Whitepaper*), (Ebook*), 3D, 2D, "Company Overview…"
click at [963, 645] on button "OK" at bounding box center [957, 636] width 43 height 26
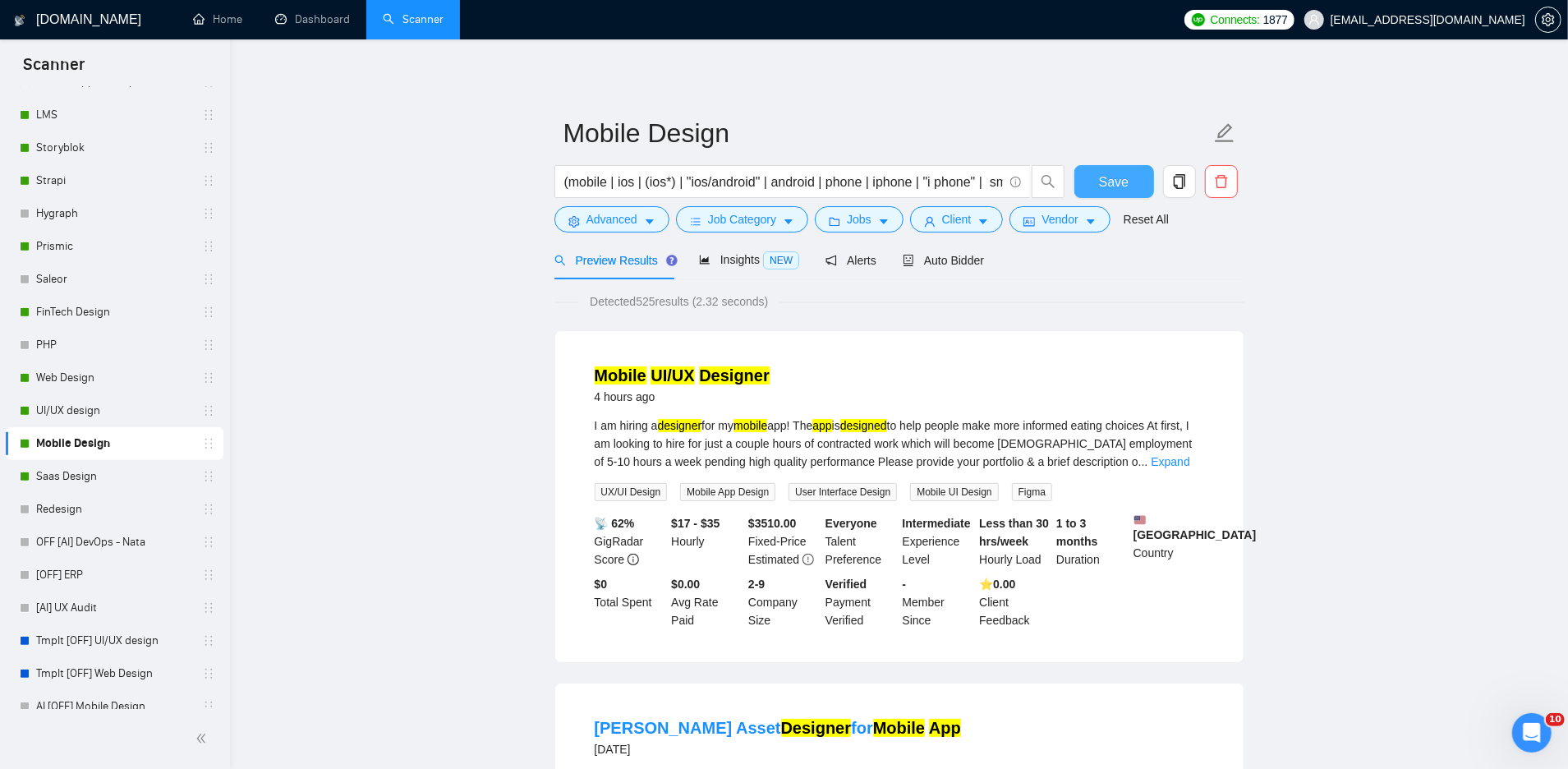
click at [1105, 181] on span "Save" at bounding box center [1114, 182] width 30 height 20
click at [77, 413] on link "UI/UX design" at bounding box center [113, 410] width 156 height 33
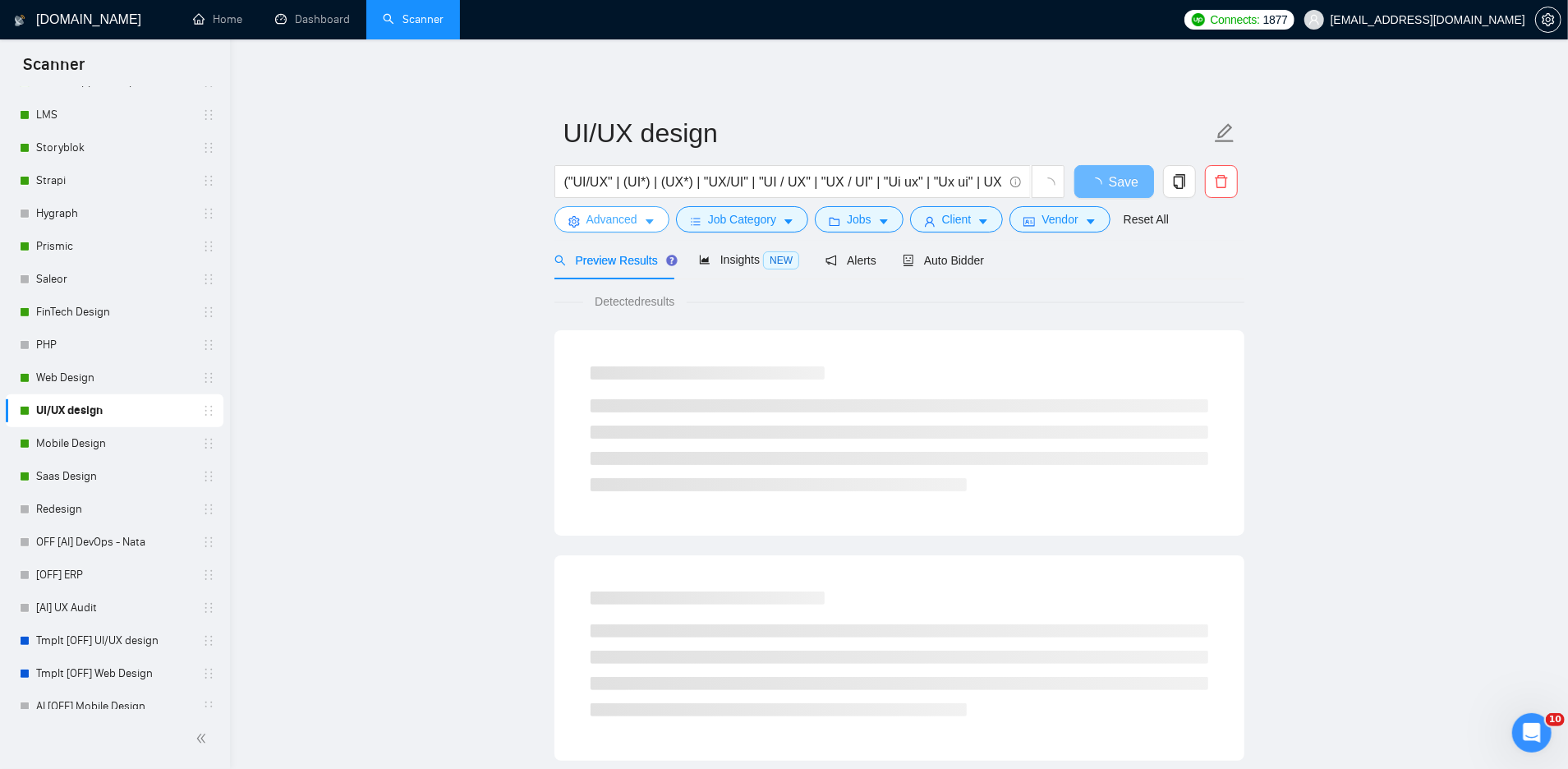
click at [606, 232] on button "Advanced" at bounding box center [611, 219] width 115 height 26
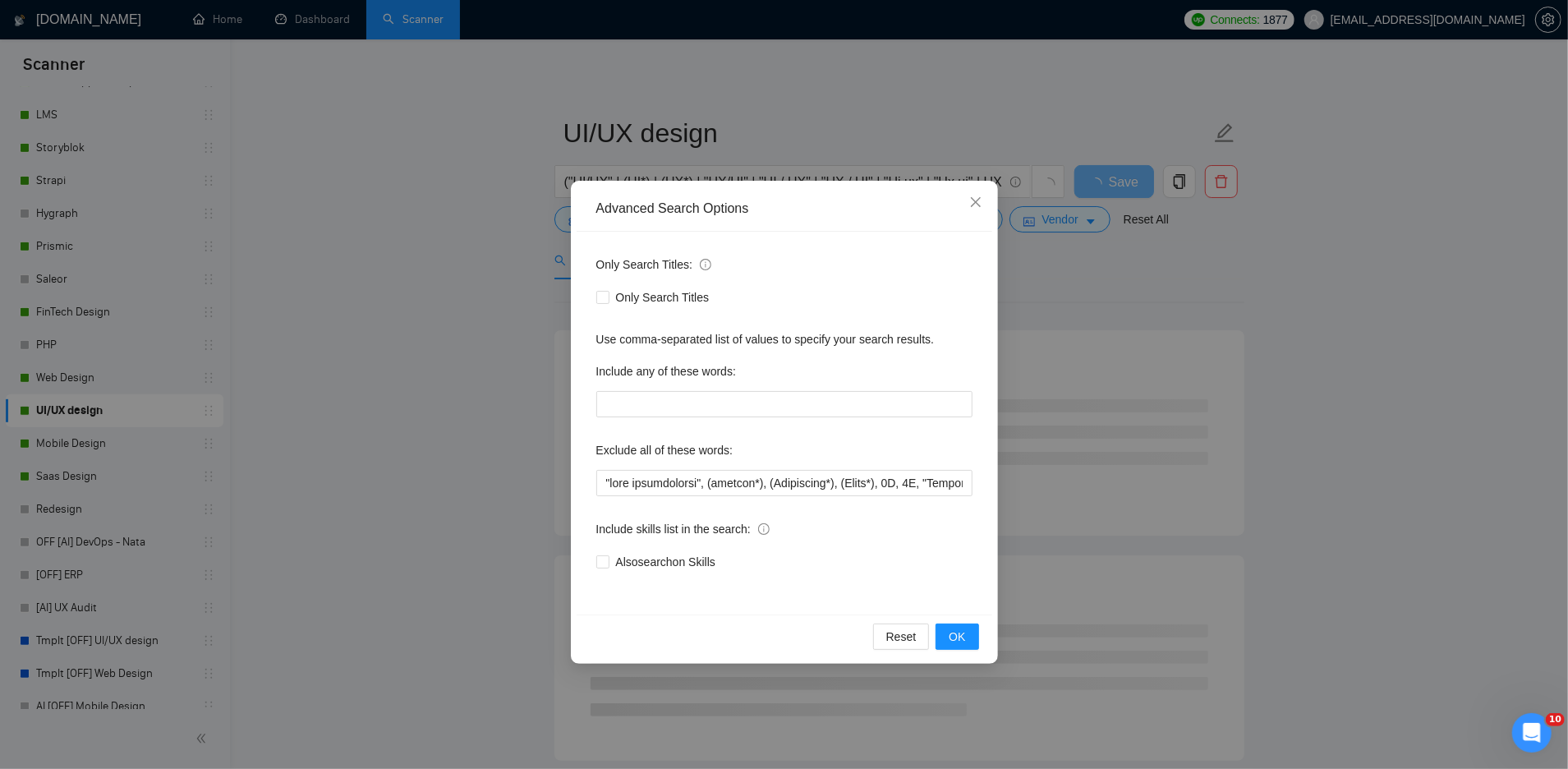
click at [595, 482] on div "Only Search Titles: Only Search Titles Use comma-separated list of values to sp…" at bounding box center [784, 423] width 416 height 383
click at [601, 482] on input "text" at bounding box center [784, 483] width 376 height 26
paste input ""game design", "slot games","
type input ""game design", "slot games", "page optimization", (shopify*), (Whitepaper*), (E…"
click at [968, 644] on button "OK" at bounding box center [957, 636] width 43 height 26
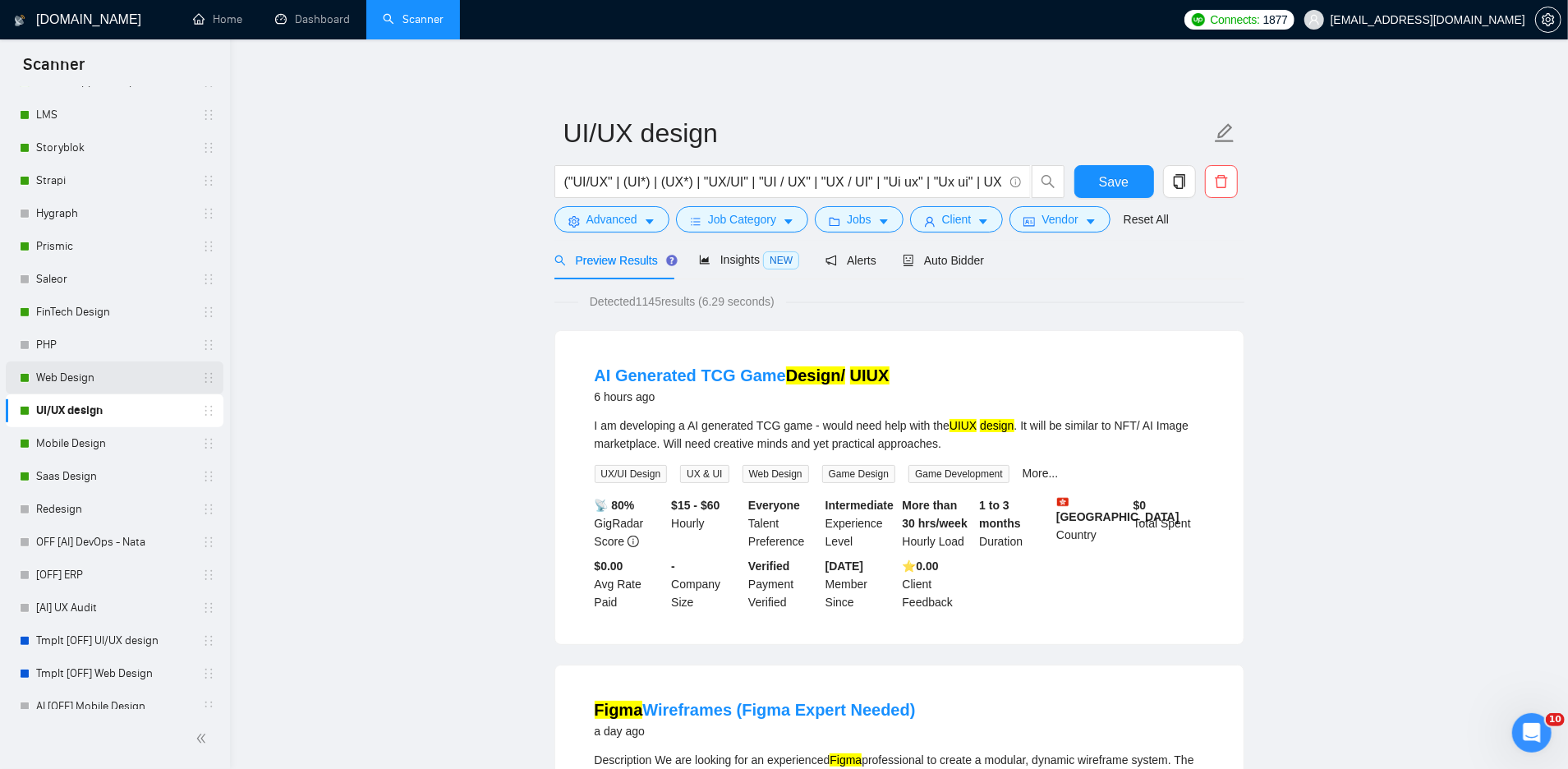
click at [107, 369] on link "Web Design" at bounding box center [113, 378] width 156 height 33
click at [1108, 182] on span "Save" at bounding box center [1114, 182] width 30 height 20
click at [597, 215] on span "Advanced" at bounding box center [612, 219] width 51 height 18
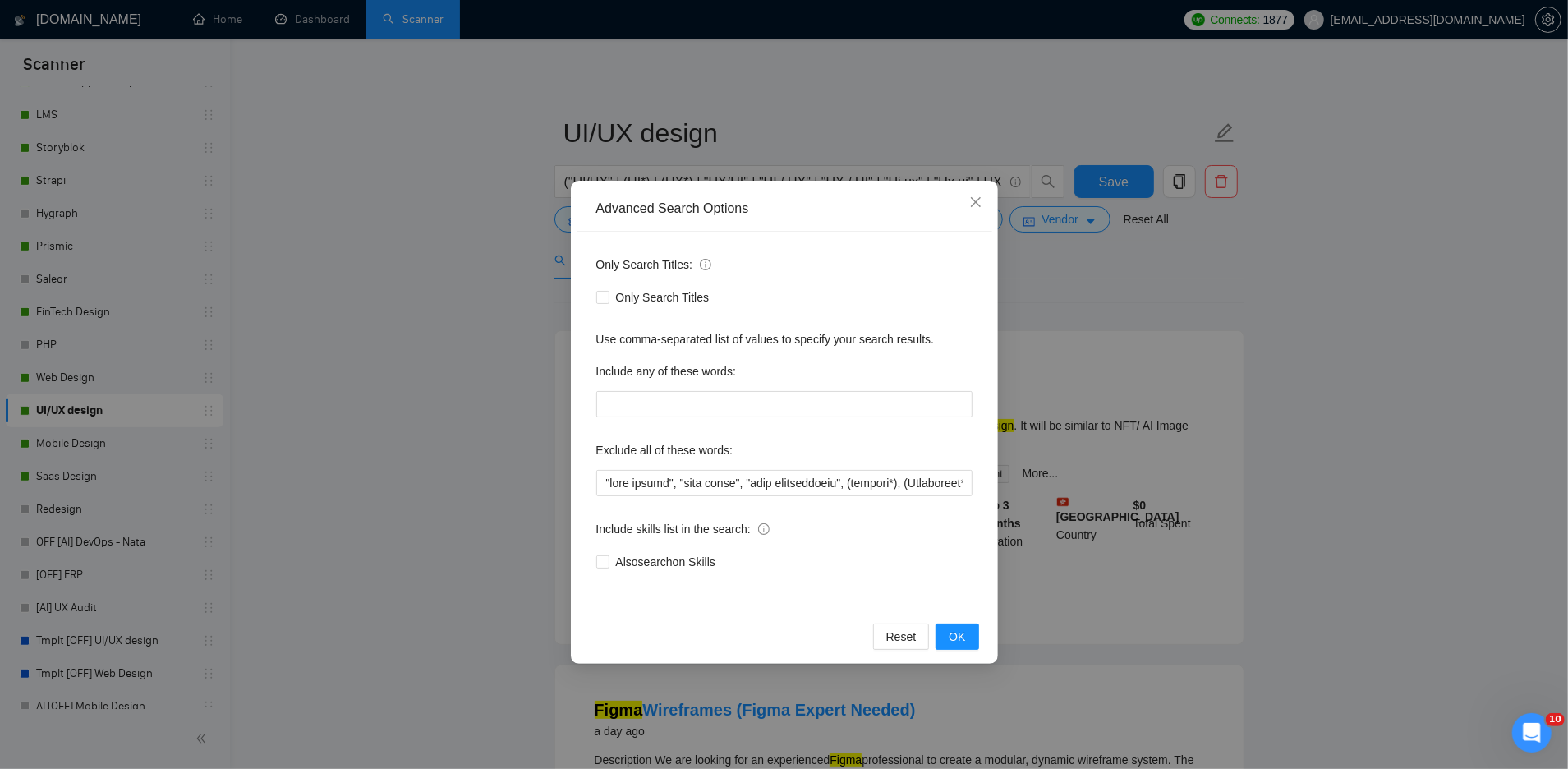
click at [517, 286] on div "Advanced Search Options Only Search Titles: Only Search Titles Use comma-separa…" at bounding box center [784, 384] width 1568 height 769
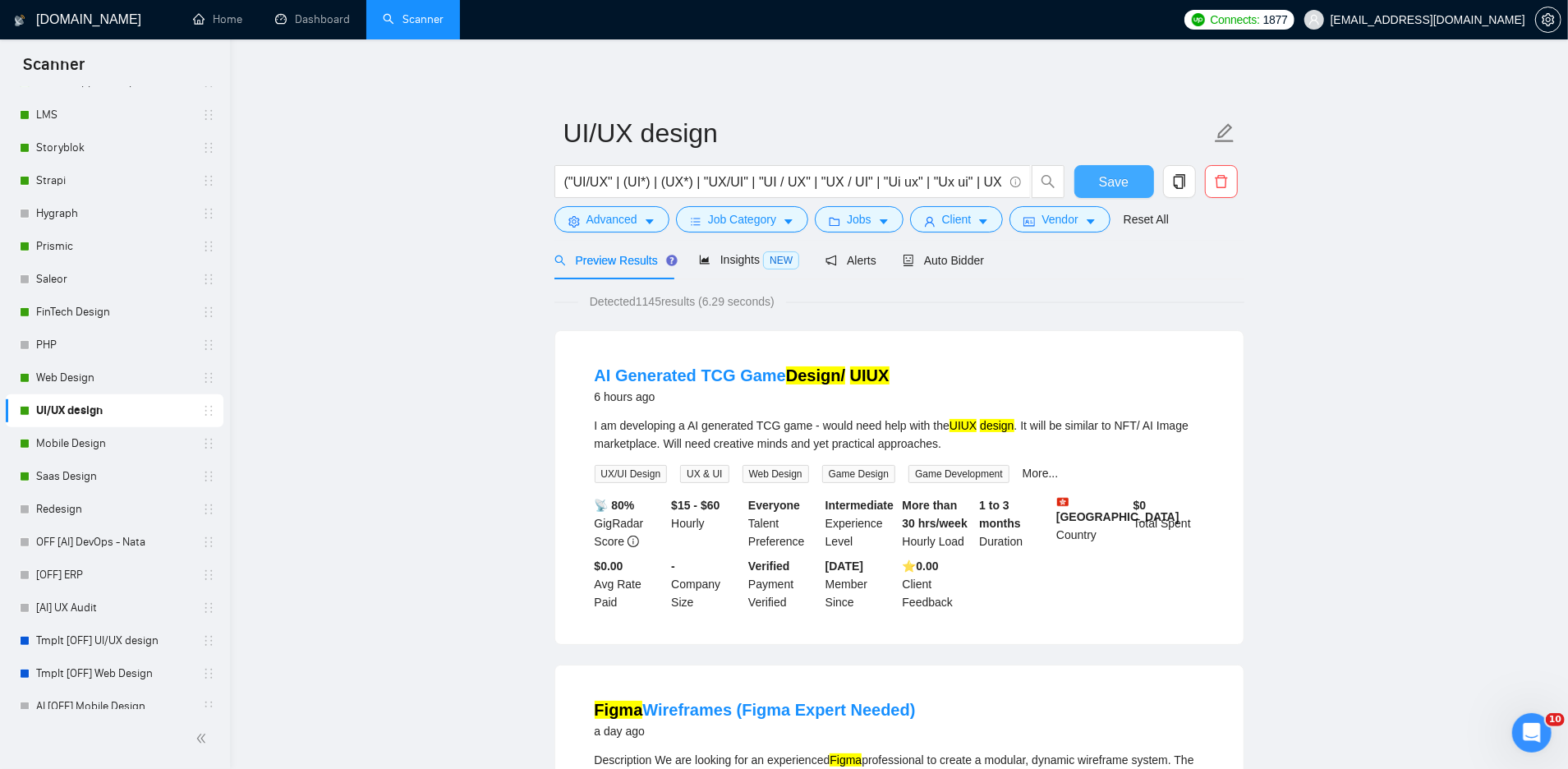
click at [1108, 175] on span "Save" at bounding box center [1114, 182] width 30 height 20
